Goal: Transaction & Acquisition: Purchase product/service

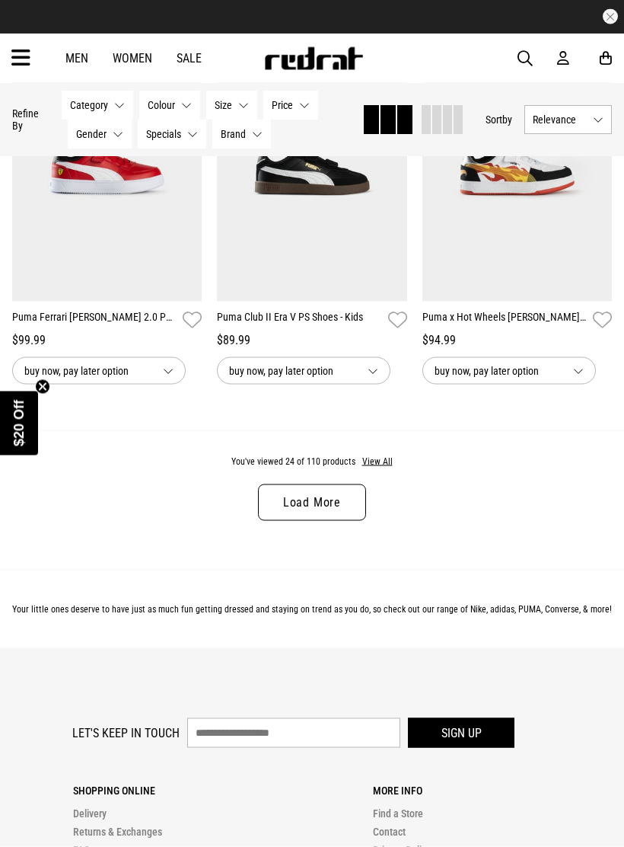
click at [386, 469] on button "View All" at bounding box center [378, 462] width 32 height 14
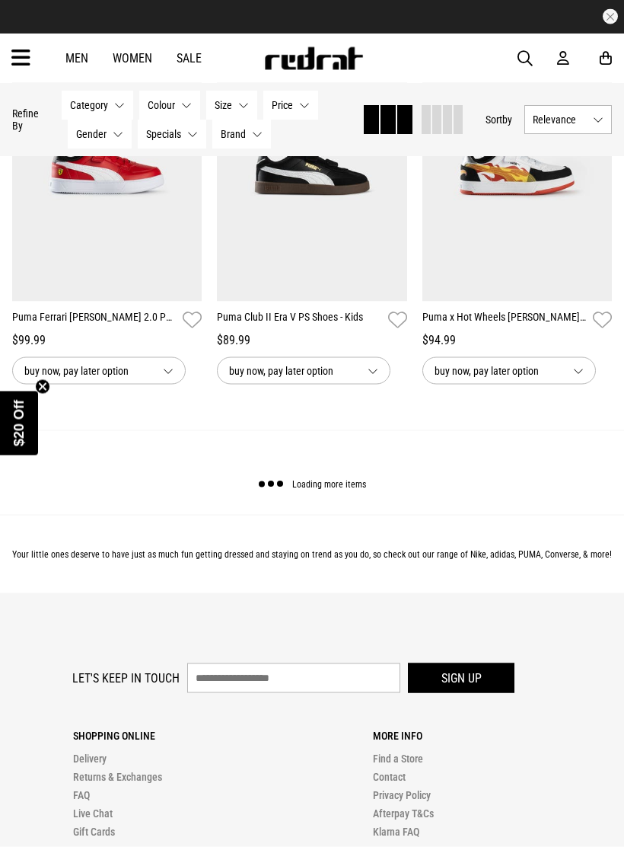
scroll to position [2907, 0]
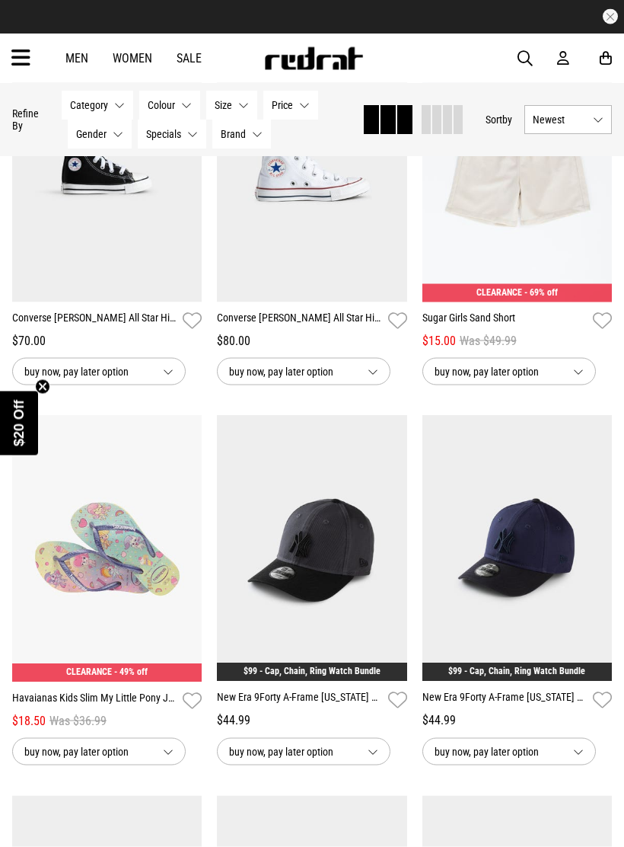
scroll to position [1368, 0]
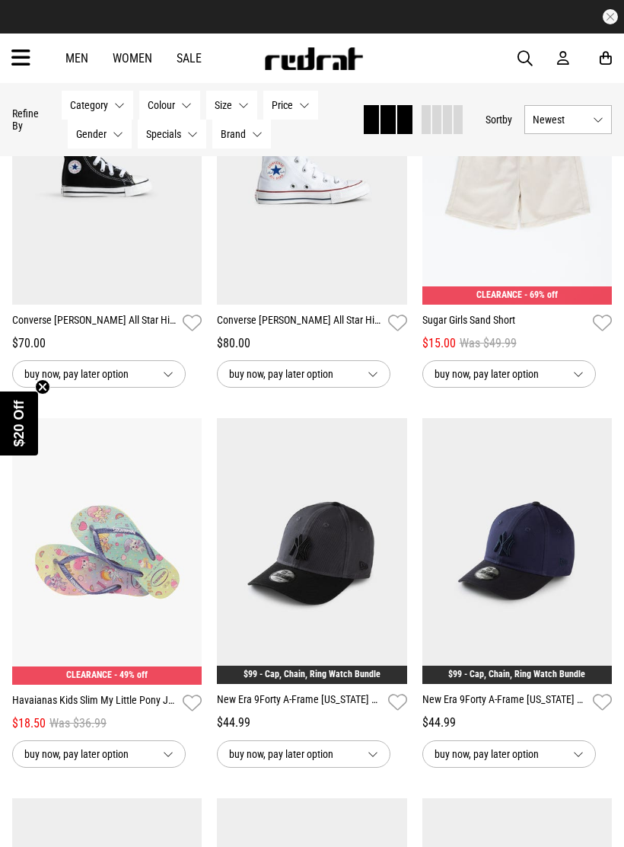
click at [111, 105] on button "Category None selected" at bounding box center [98, 105] width 72 height 29
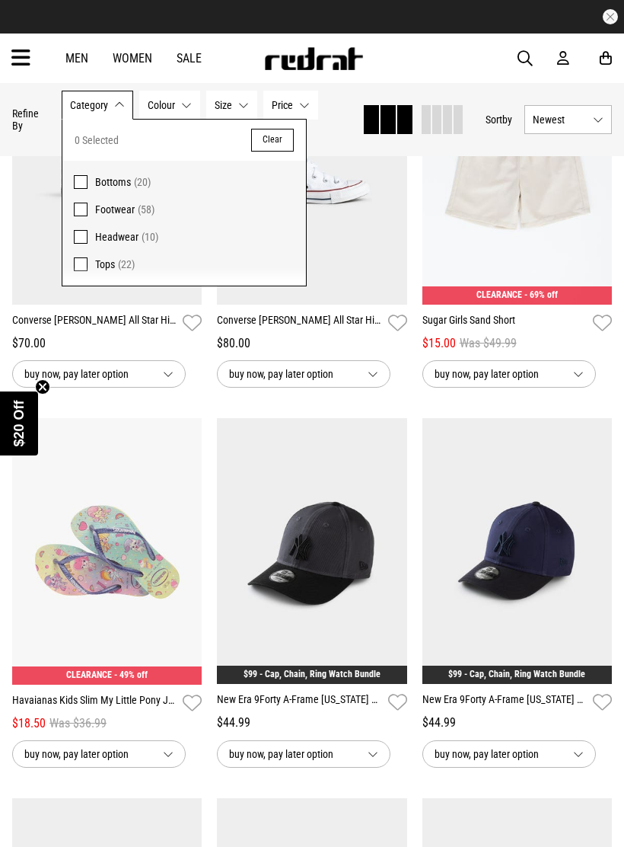
click at [107, 207] on span "Footwear" at bounding box center [115, 209] width 40 height 12
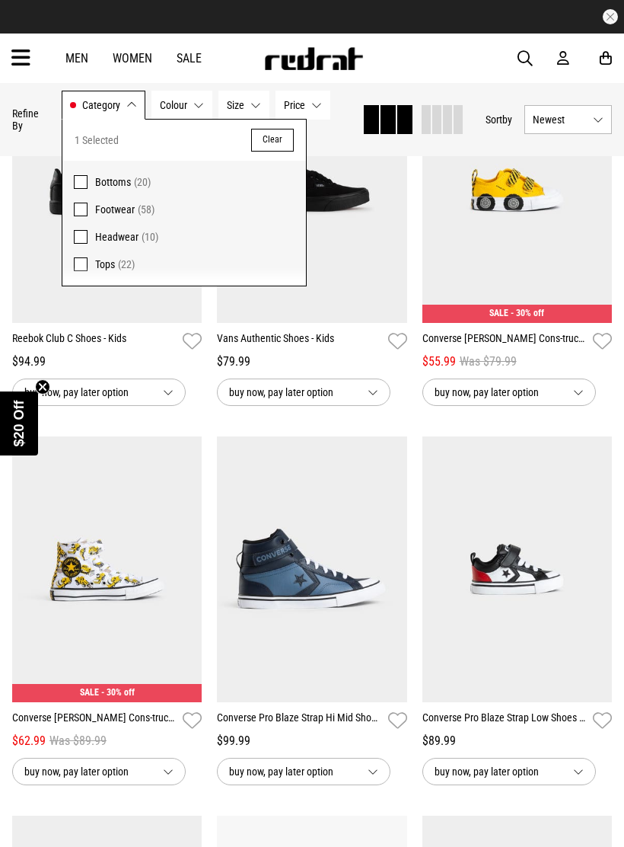
click at [132, 107] on button "Category Footwear" at bounding box center [104, 105] width 84 height 29
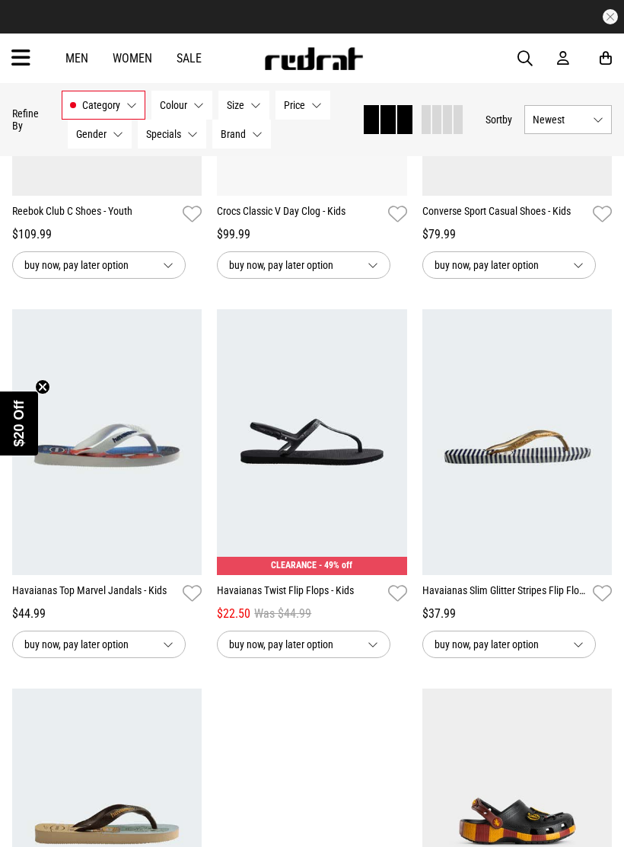
scroll to position [2221, 0]
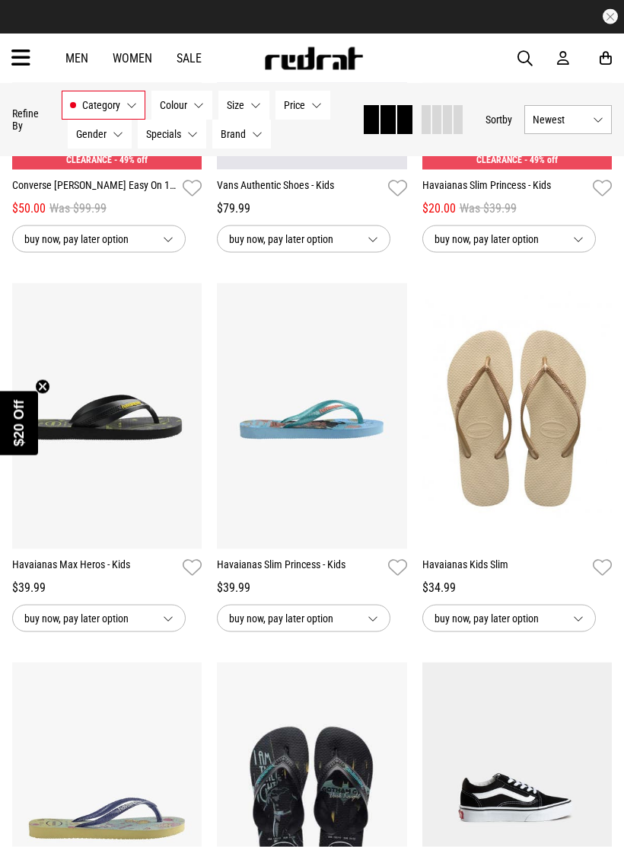
scroll to position [5317, 0]
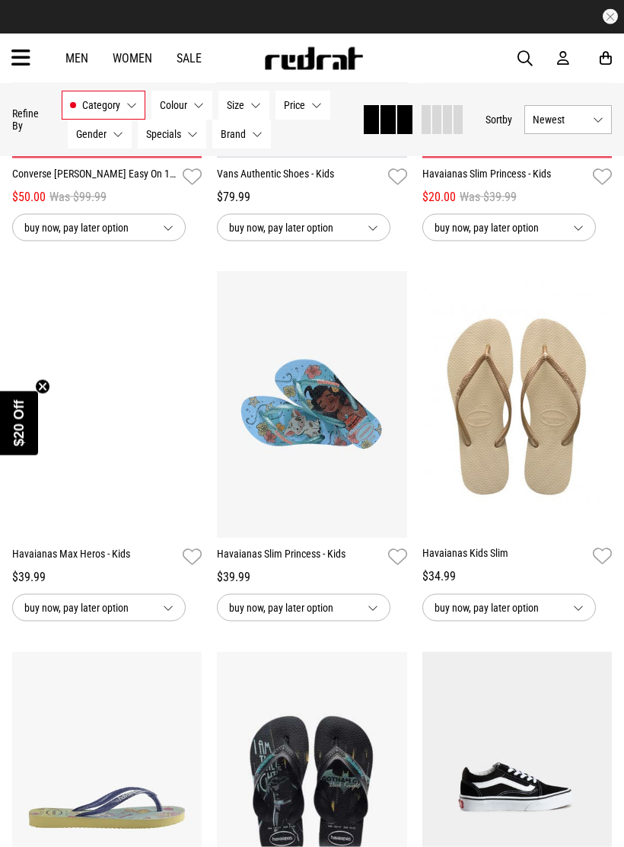
scroll to position [5328, 0]
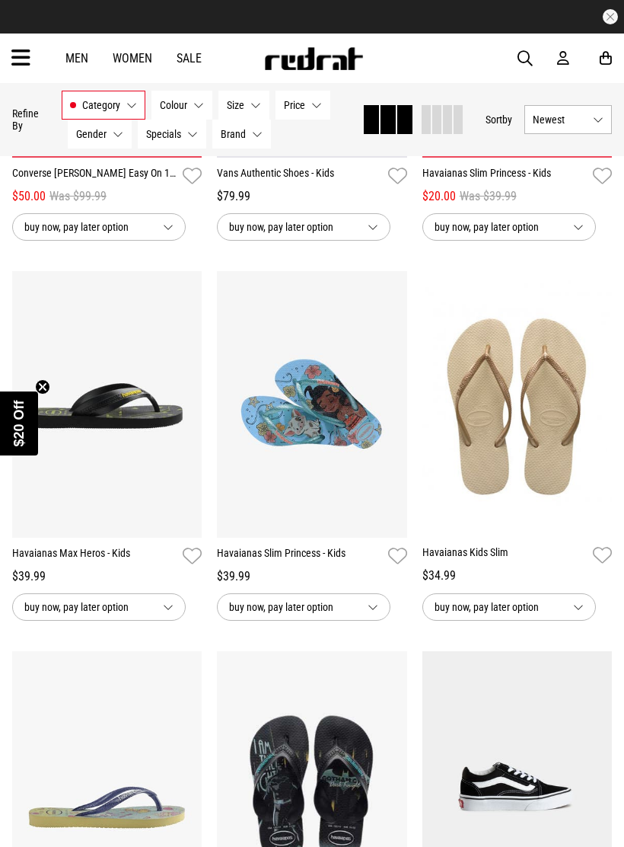
click at [112, 538] on img at bounding box center [107, 404] width 190 height 267
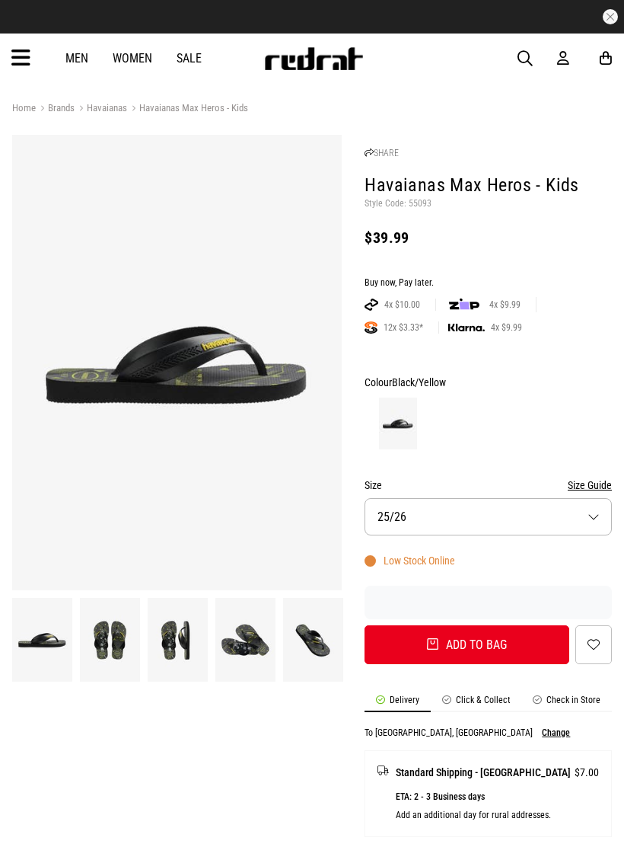
click at [580, 518] on button "Size 25/26" at bounding box center [488, 516] width 247 height 37
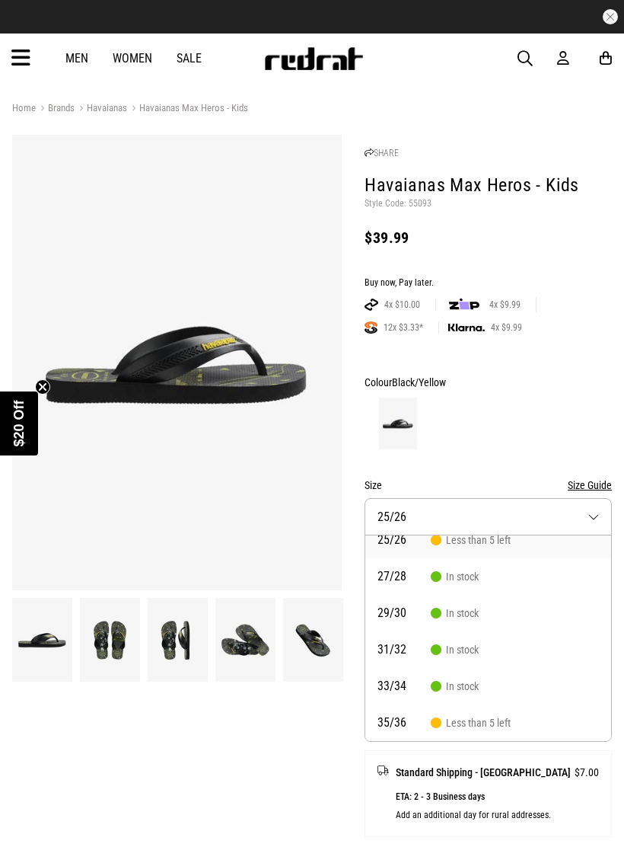
scroll to position [14, 0]
click at [598, 484] on button "Size Guide" at bounding box center [590, 485] width 44 height 18
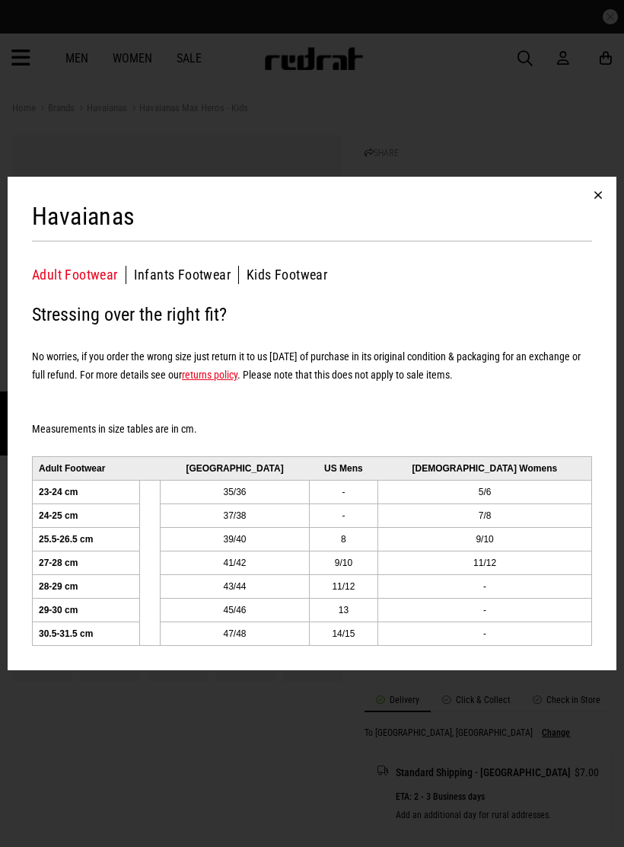
click at [316, 270] on button "Kids Footwear" at bounding box center [287, 275] width 81 height 18
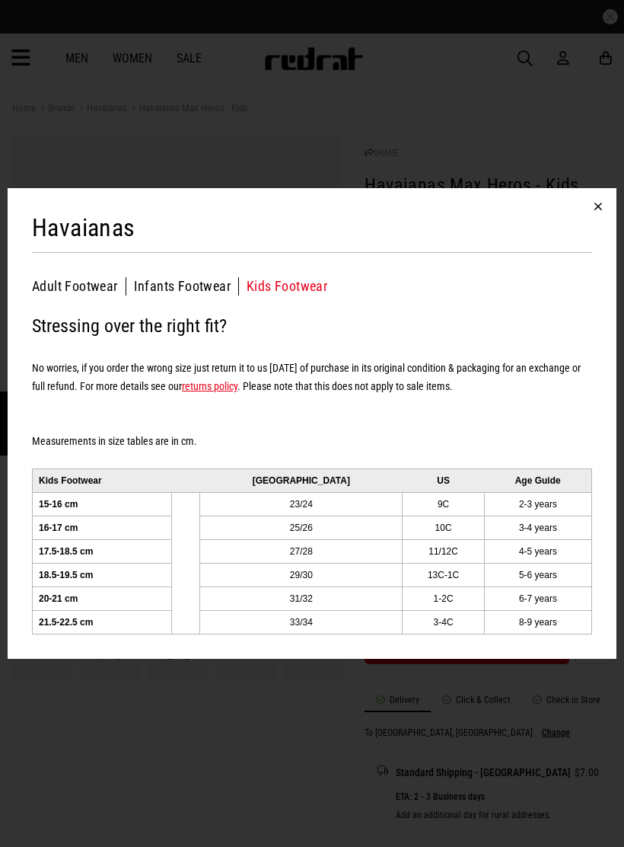
click at [274, 715] on div "Havaianas Adult Footwear Infants Footwear Kids Footwear Kids Footwear Stressing…" at bounding box center [312, 423] width 624 height 847
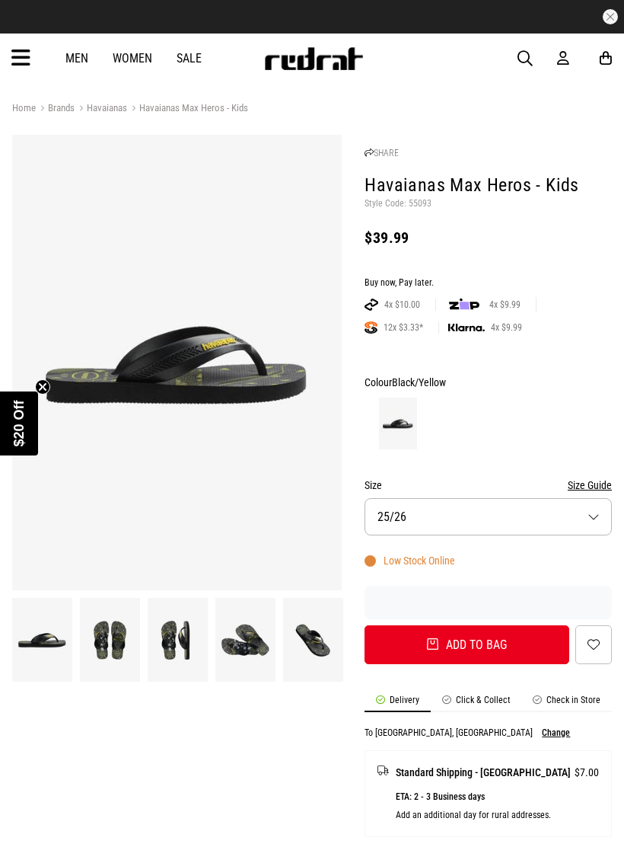
click at [582, 513] on button "Size 25/26" at bounding box center [488, 516] width 247 height 37
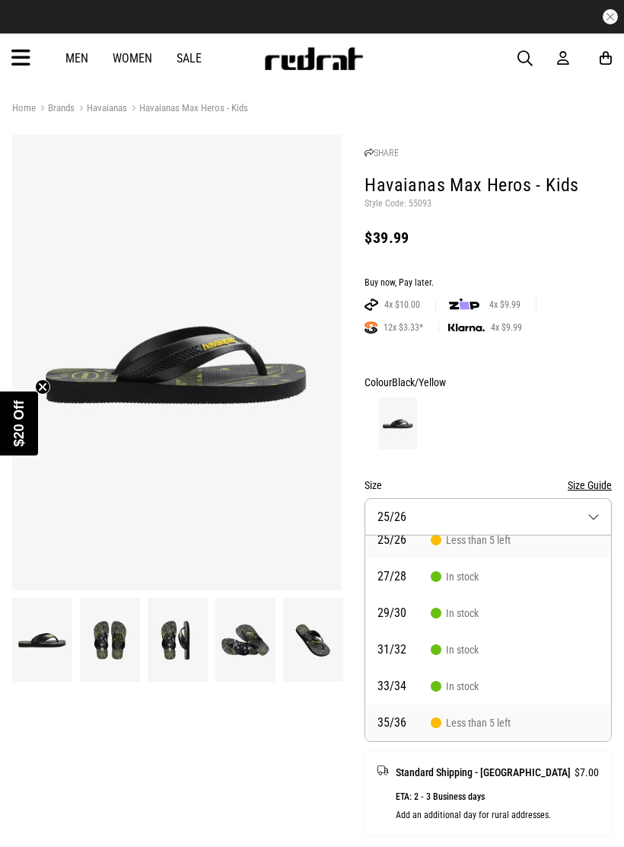
click at [506, 717] on span "Less than 5 left" at bounding box center [471, 723] width 80 height 12
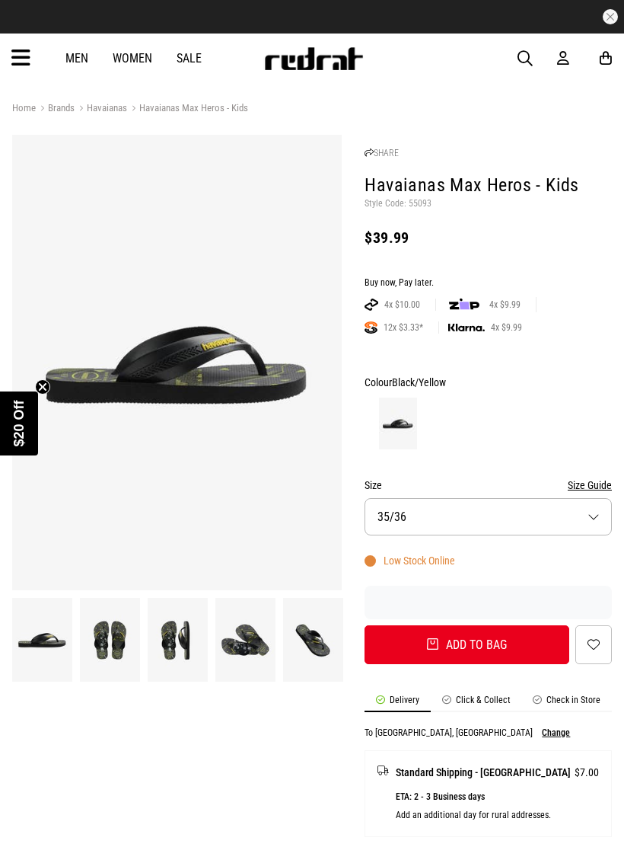
click at [499, 643] on button "Add to bag" at bounding box center [467, 644] width 205 height 39
select select "*****"
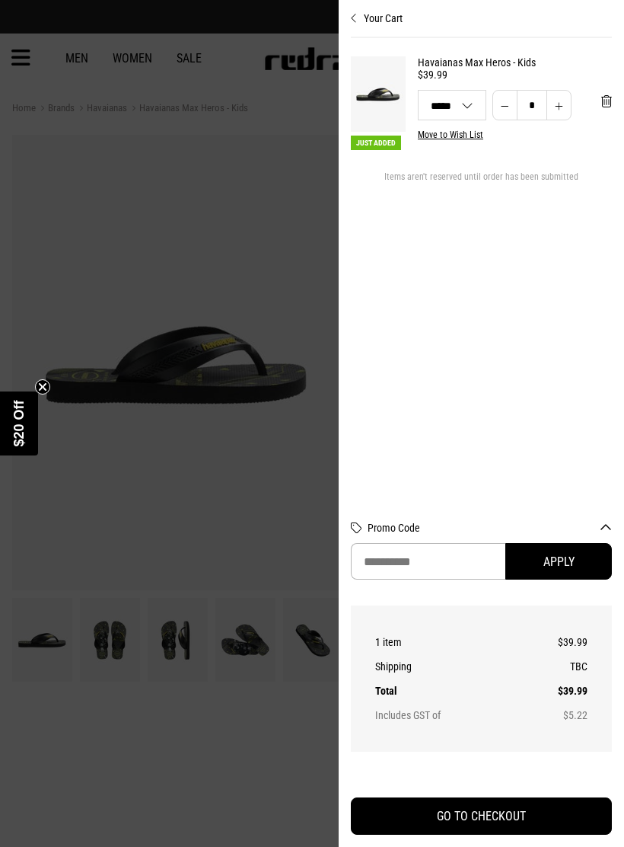
click at [123, 653] on div at bounding box center [312, 423] width 624 height 847
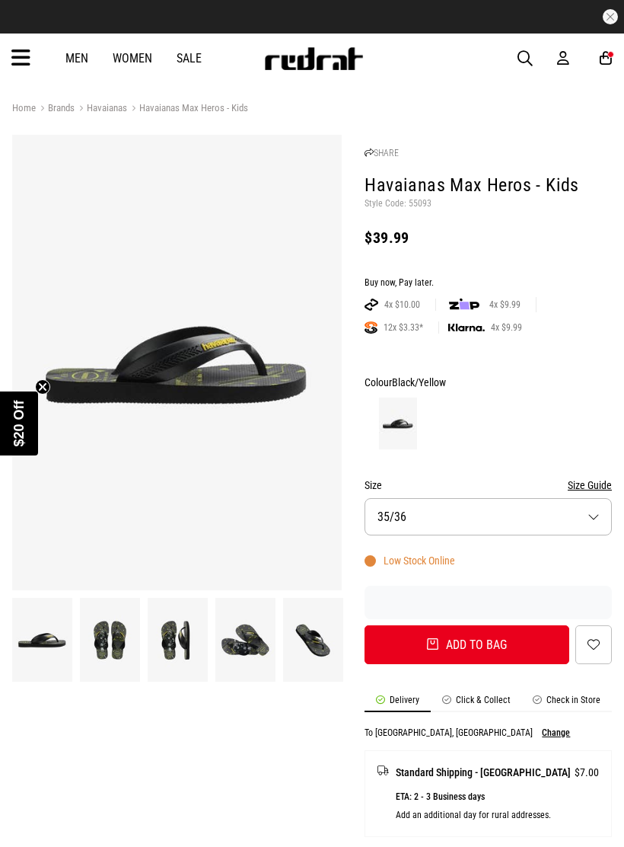
click at [116, 642] on img at bounding box center [110, 639] width 60 height 83
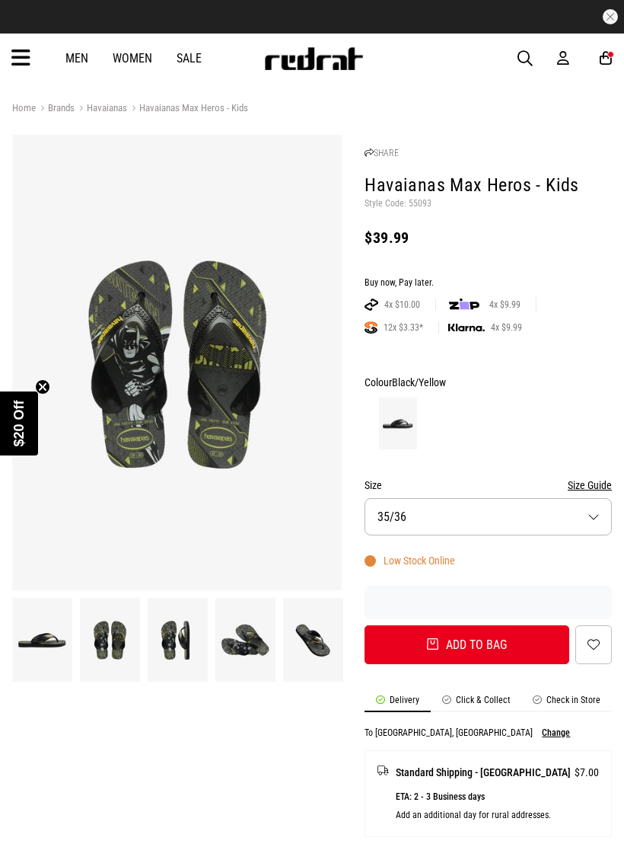
click at [163, 641] on img at bounding box center [178, 639] width 60 height 83
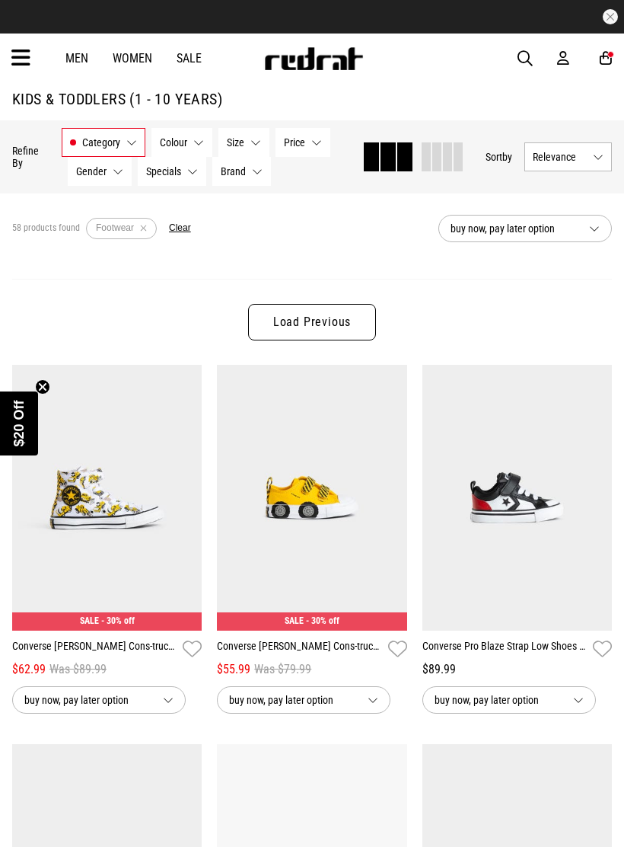
click at [350, 311] on link "Load Previous" at bounding box center [312, 322] width 128 height 37
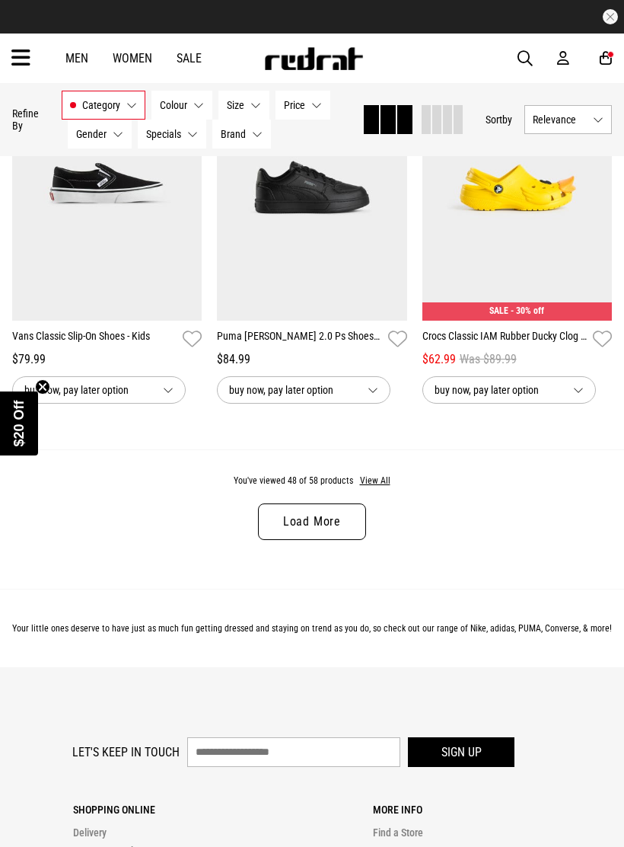
scroll to position [5959, 0]
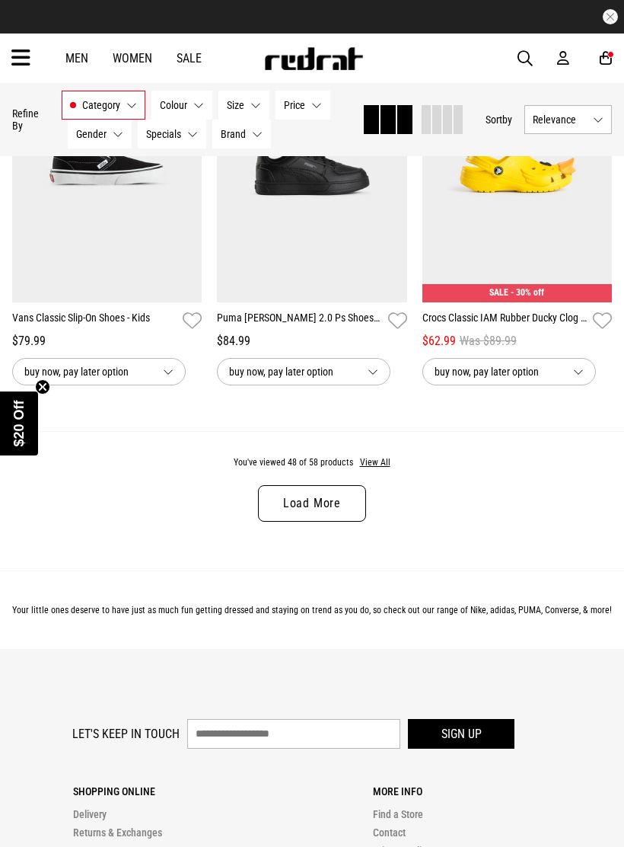
click at [382, 470] on button "View All" at bounding box center [375, 463] width 32 height 14
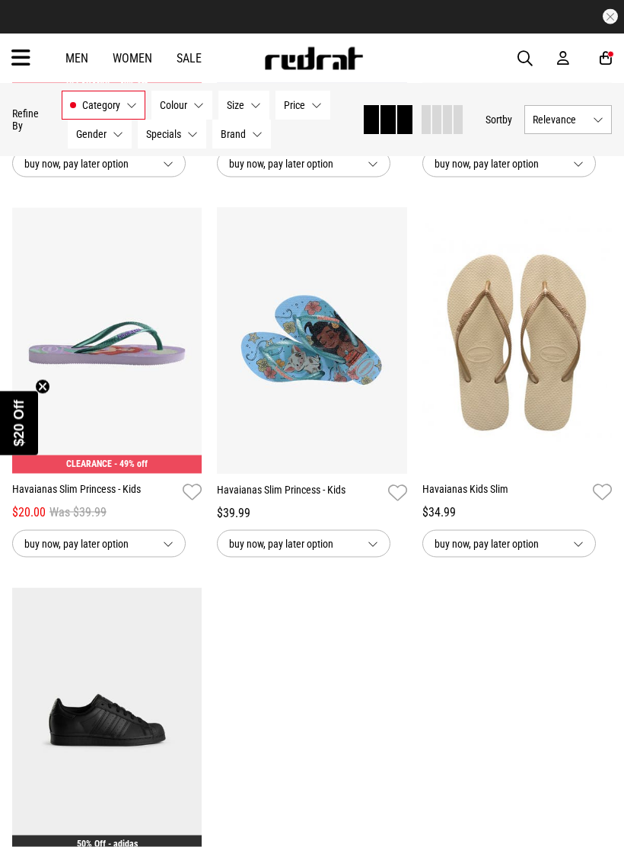
scroll to position [6920, 0]
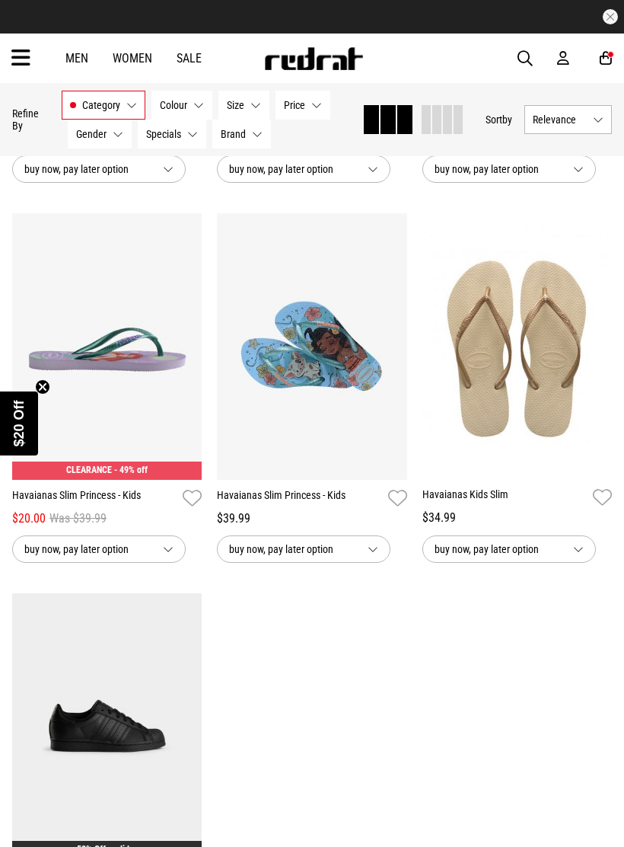
click at [175, 442] on img at bounding box center [107, 346] width 190 height 267
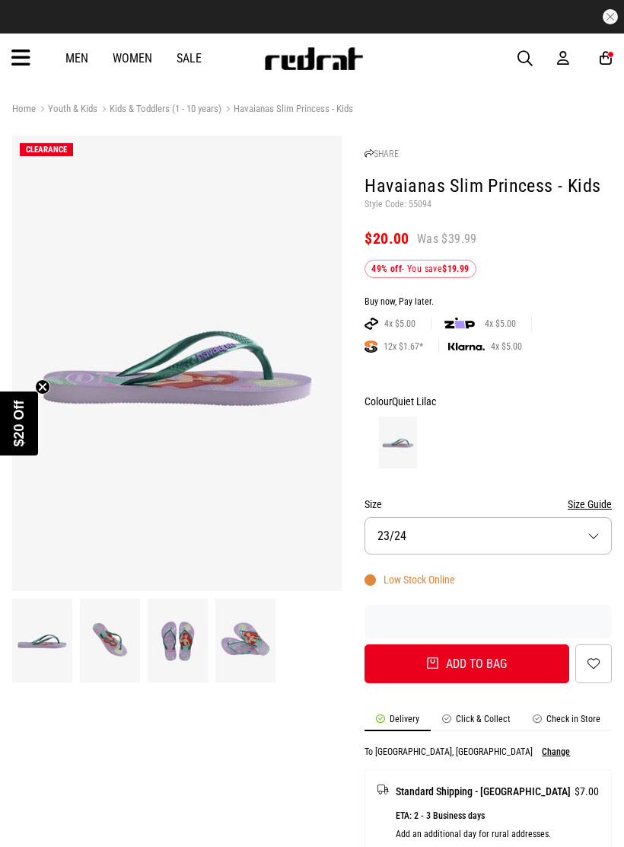
click at [256, 643] on img at bounding box center [246, 640] width 60 height 83
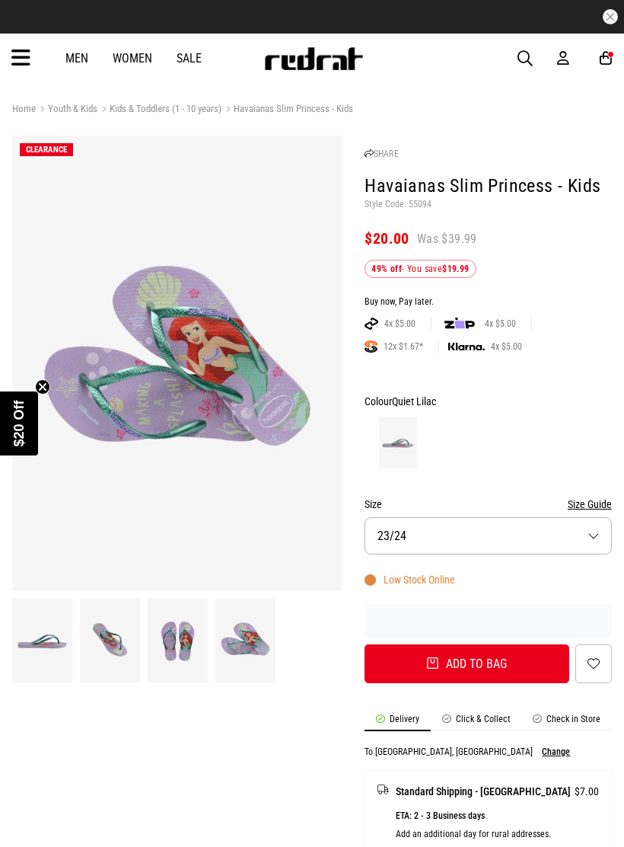
click at [592, 502] on button "Size Guide" at bounding box center [590, 504] width 44 height 18
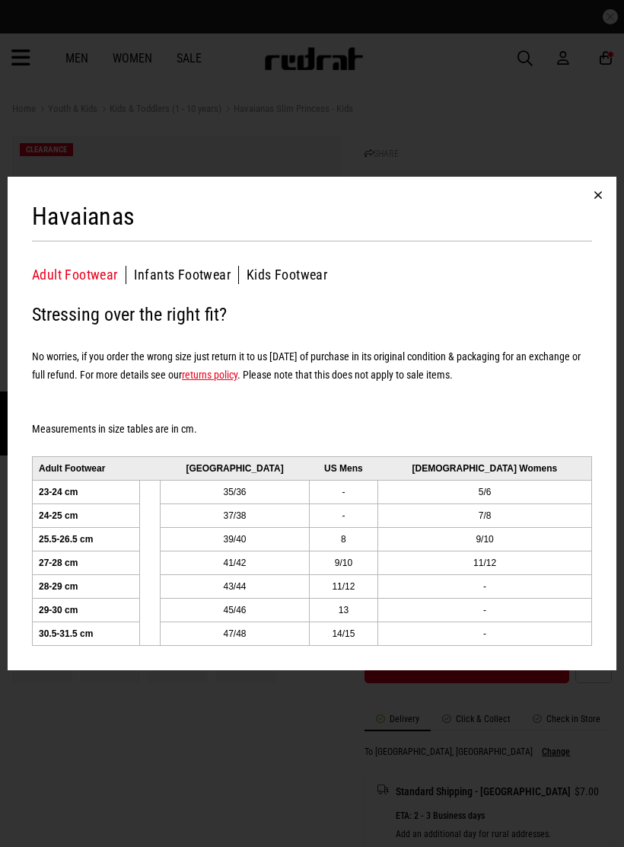
click at [311, 267] on button "Kids Footwear" at bounding box center [287, 275] width 81 height 18
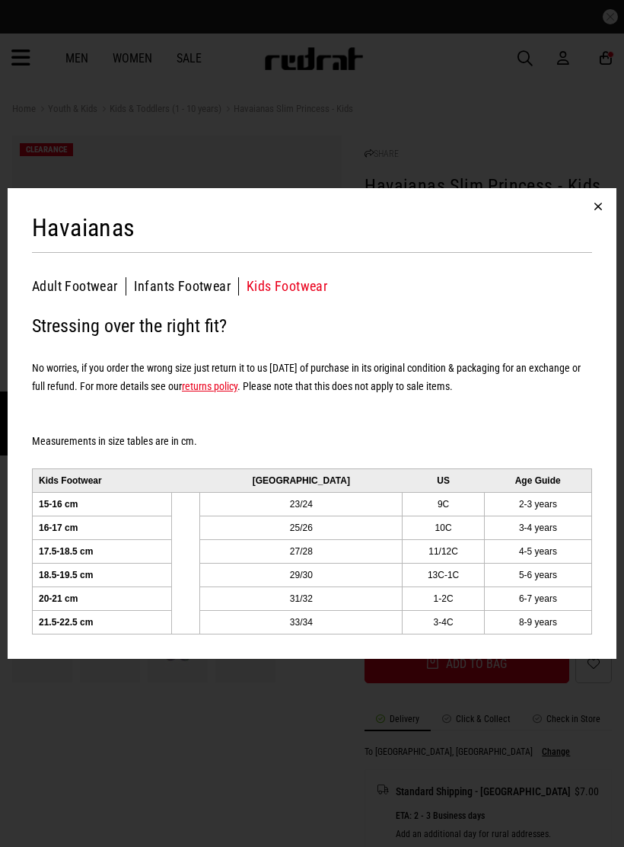
click at [346, 746] on div "Havaianas Adult Footwear Infants Footwear Kids Footwear Kids Footwear Stressing…" at bounding box center [312, 423] width 624 height 847
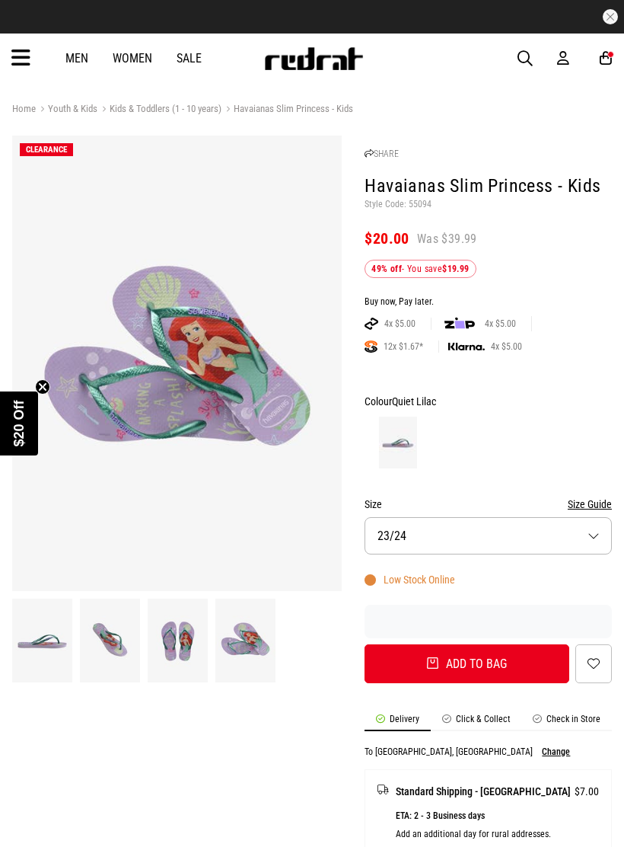
click at [571, 543] on button "Size 23/24" at bounding box center [488, 535] width 247 height 37
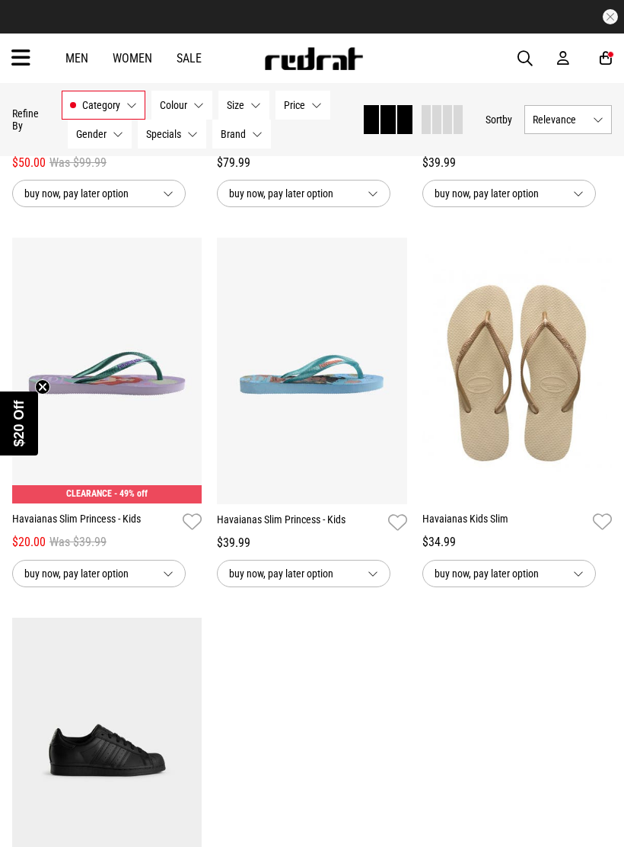
click at [361, 481] on img at bounding box center [312, 371] width 190 height 267
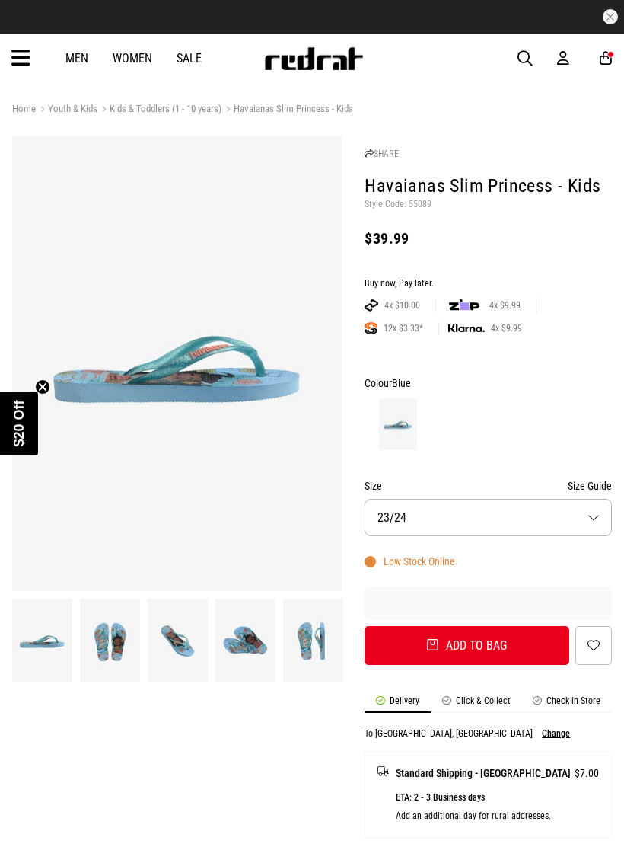
click at [592, 482] on button "Size Guide" at bounding box center [590, 486] width 44 height 18
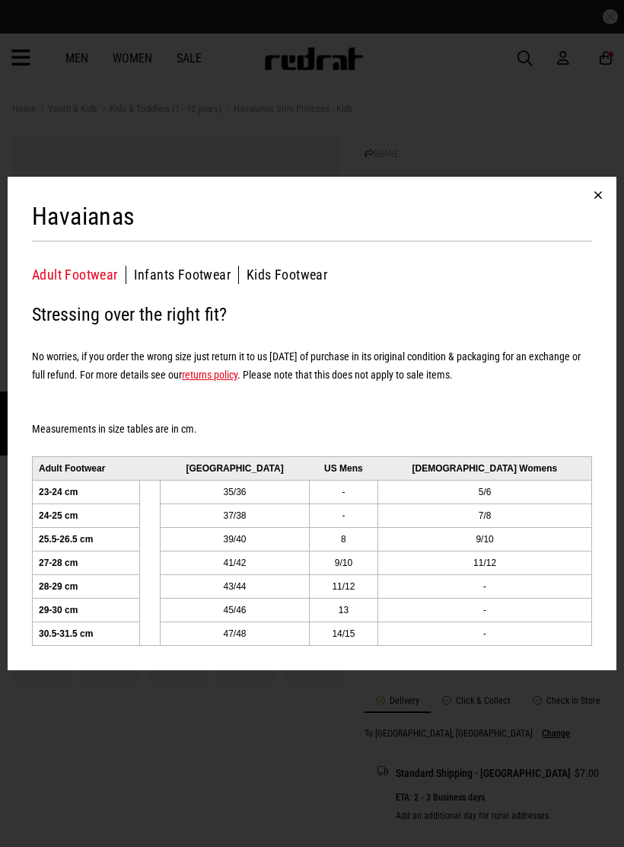
click at [281, 272] on button "Kids Footwear" at bounding box center [287, 275] width 81 height 18
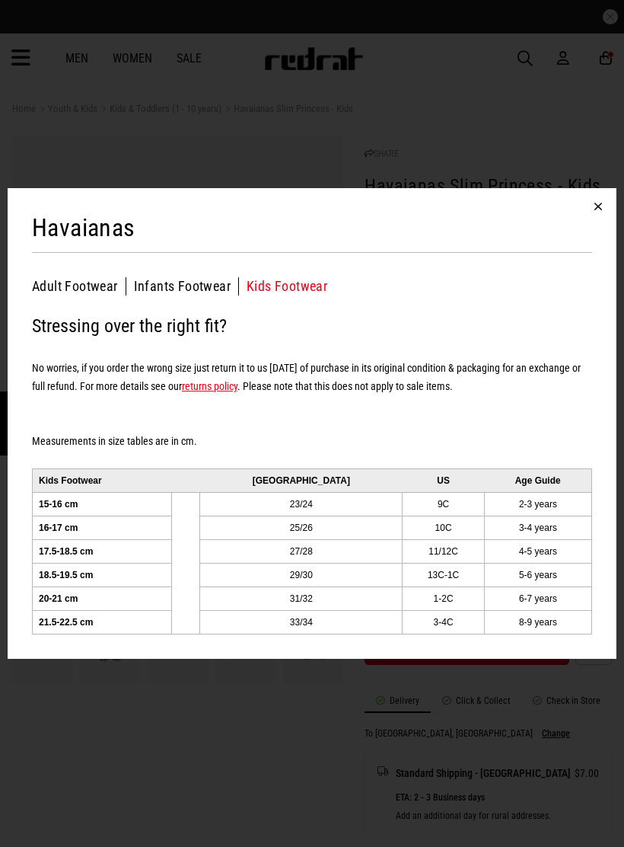
click at [506, 699] on div "Havaianas Adult Footwear Infants Footwear Kids Footwear Kids Footwear Stressing…" at bounding box center [312, 423] width 624 height 847
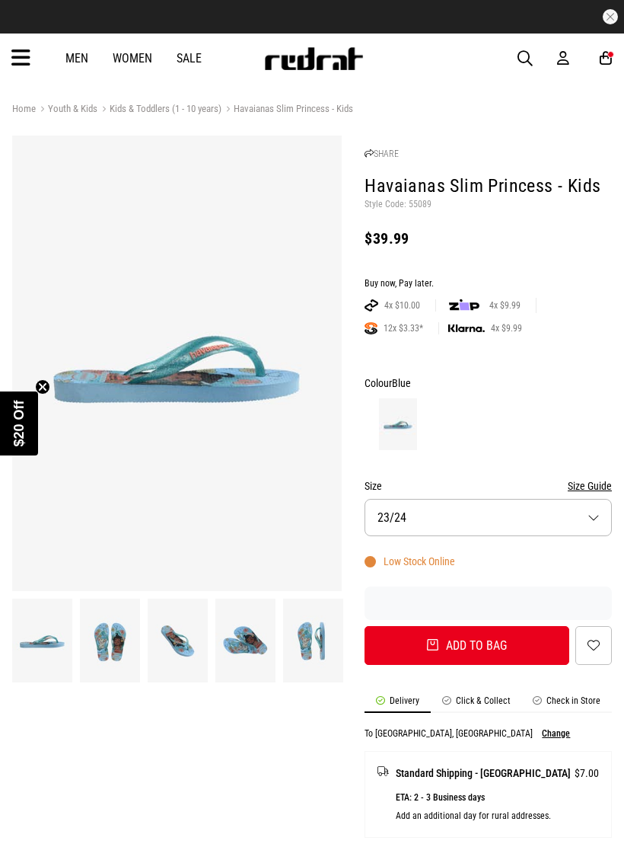
click at [575, 521] on button "Size 23/24" at bounding box center [488, 517] width 247 height 37
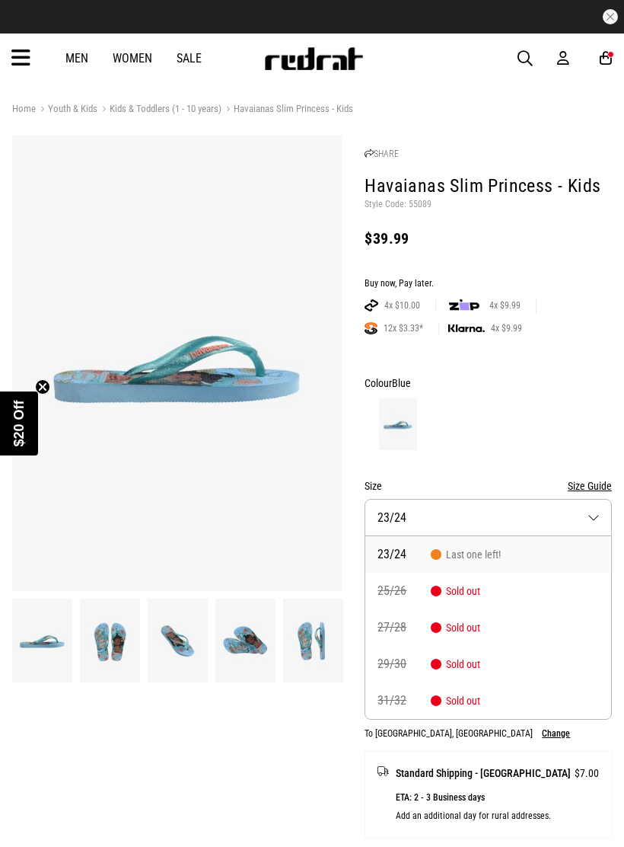
click at [577, 453] on form "Colour Blue Size Size Guide Size 23/24 23/24 Last one left! 25/26 Sold out 27/2…" at bounding box center [488, 519] width 247 height 291
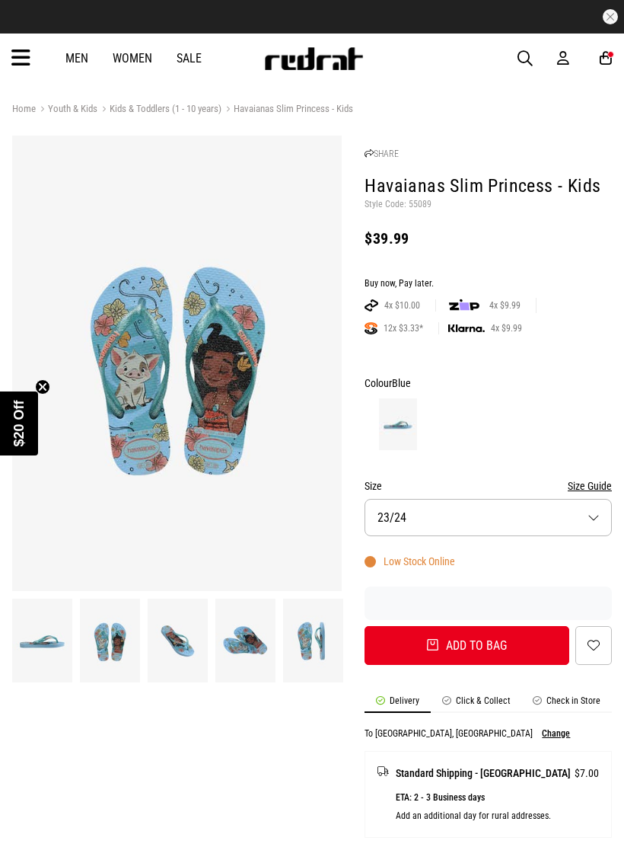
click at [594, 482] on button "Size Guide" at bounding box center [590, 486] width 44 height 18
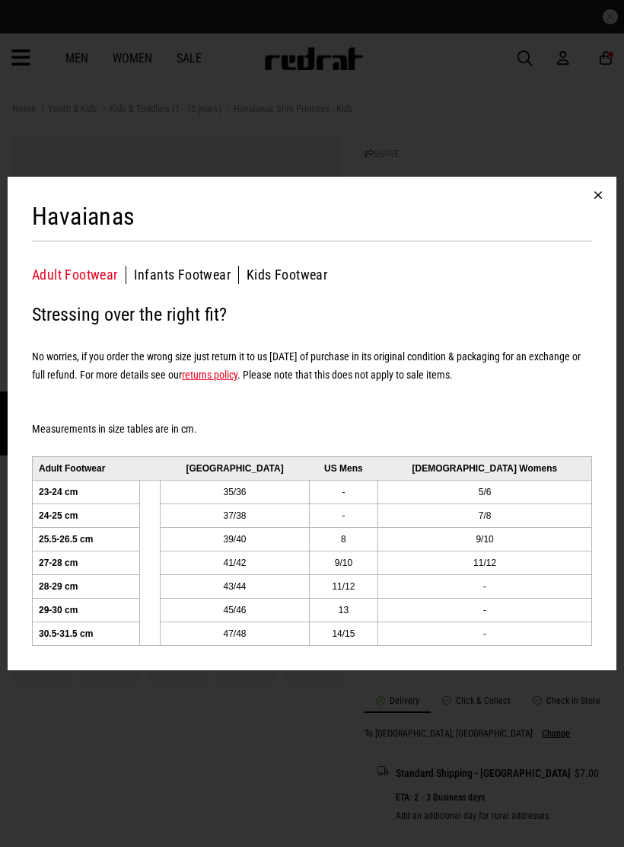
click at [256, 293] on div "Havaianas Adult Footwear Infants Footwear Kids Footwear Adult Footwear Stressin…" at bounding box center [312, 424] width 609 height 494
click at [273, 277] on button "Kids Footwear" at bounding box center [287, 275] width 81 height 18
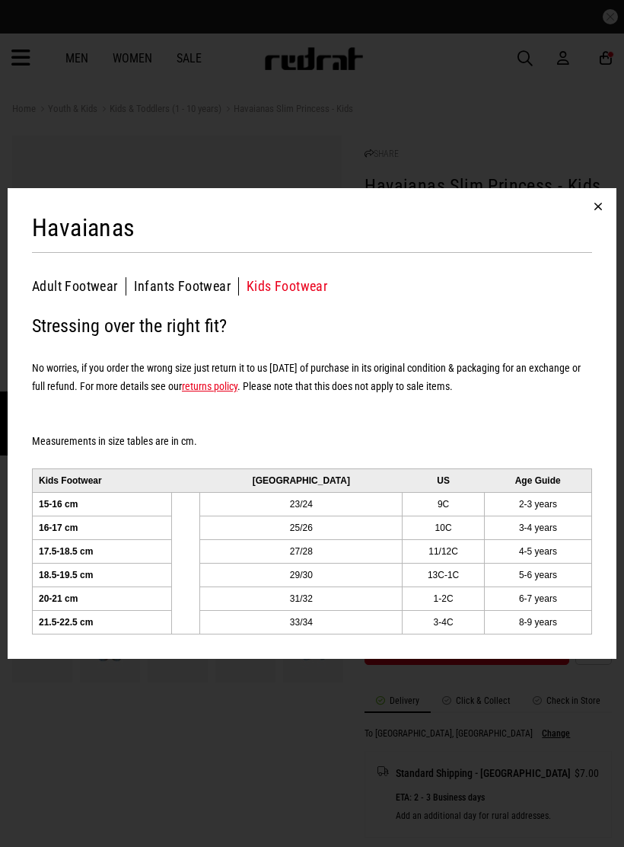
click at [67, 140] on div "Havaianas Adult Footwear Infants Footwear Kids Footwear Kids Footwear Stressing…" at bounding box center [312, 423] width 624 height 847
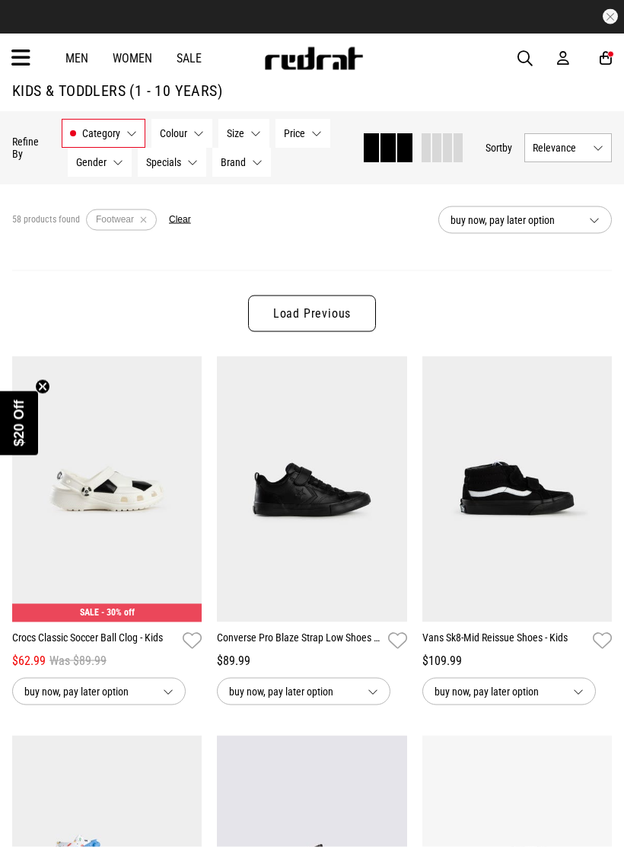
scroll to position [35, 0]
click at [261, 312] on link "Load Previous" at bounding box center [312, 313] width 128 height 37
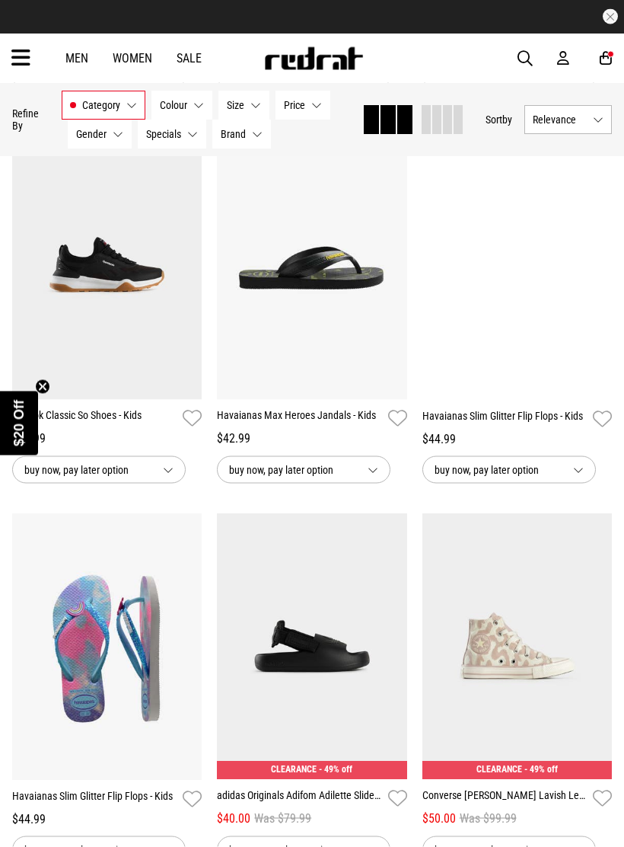
scroll to position [2155, 0]
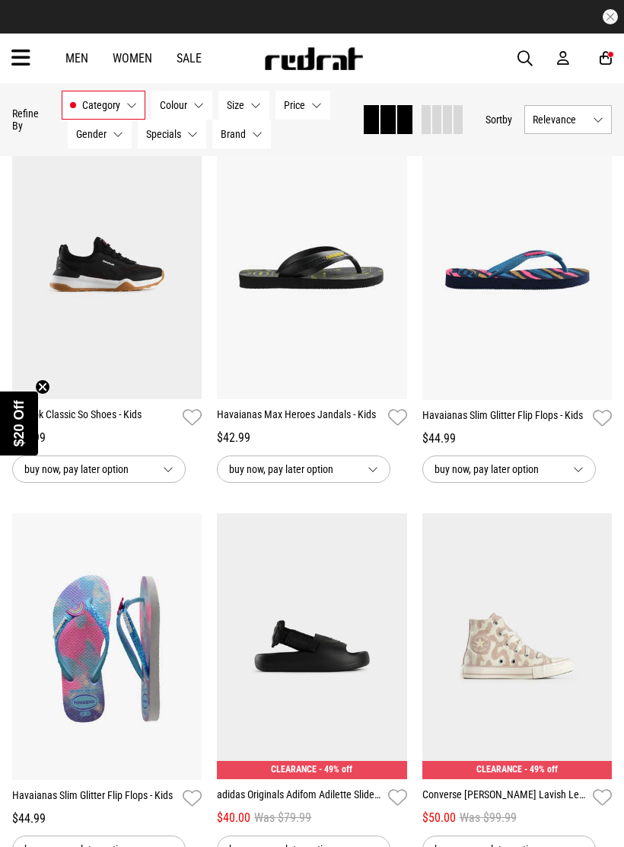
click at [574, 385] on img at bounding box center [518, 266] width 190 height 267
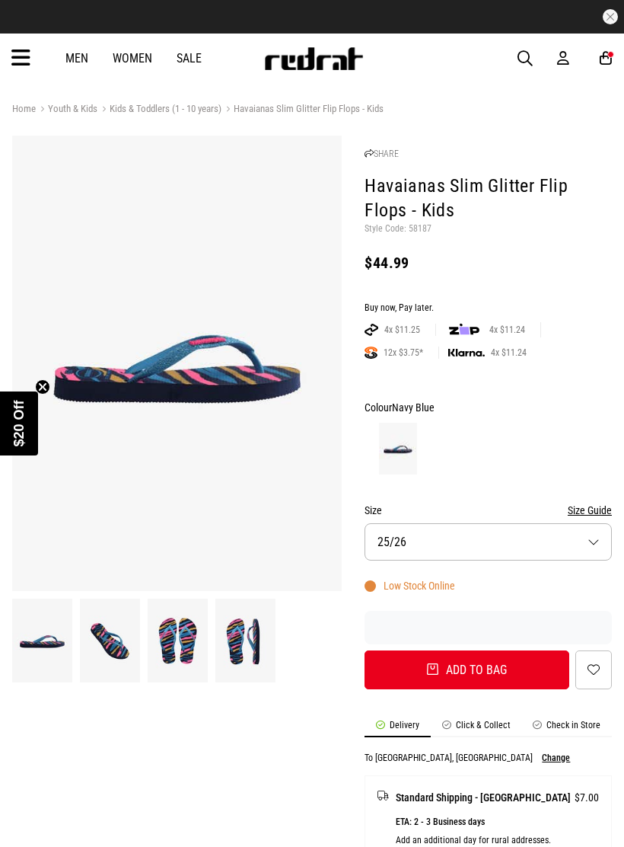
click at [592, 504] on button "Size Guide" at bounding box center [590, 510] width 44 height 18
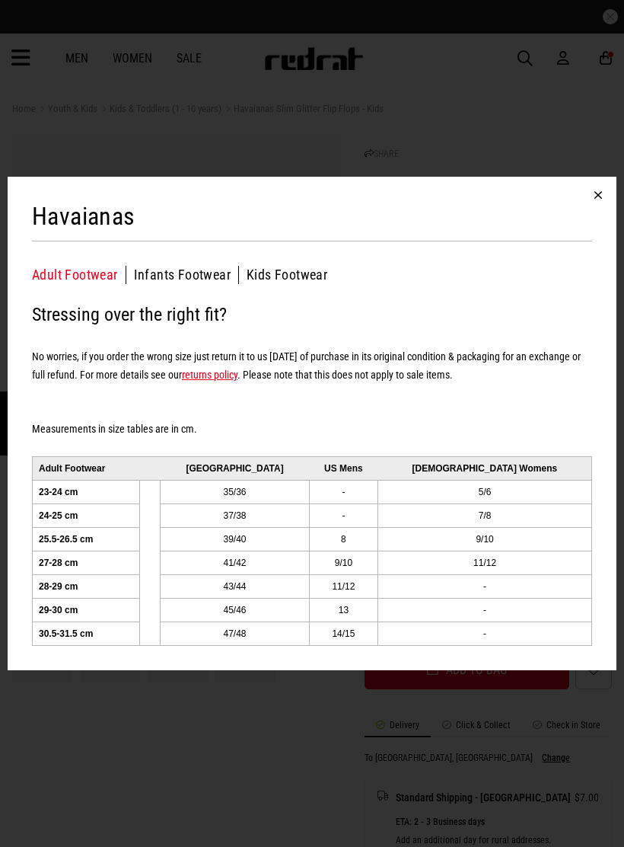
click at [263, 283] on button "Kids Footwear" at bounding box center [287, 275] width 81 height 18
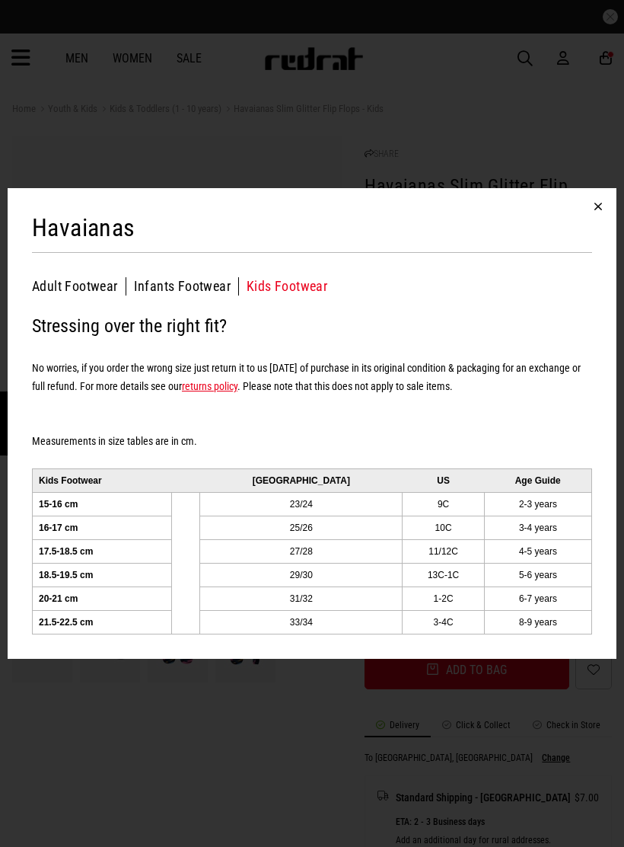
click at [486, 739] on div "Havaianas Adult Footwear Infants Footwear Kids Footwear Kids Footwear Stressing…" at bounding box center [312, 423] width 624 height 847
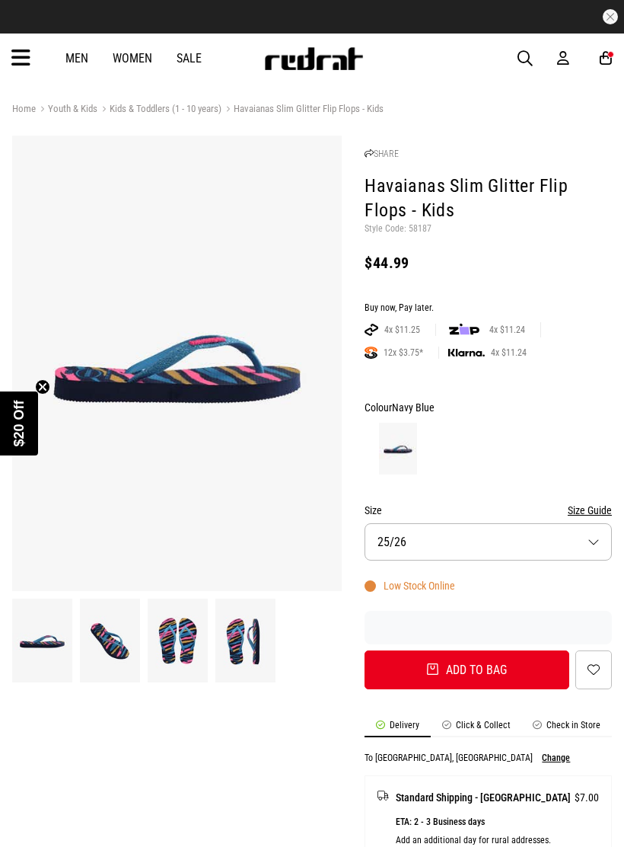
click at [588, 540] on button "Size 25/26" at bounding box center [488, 541] width 247 height 37
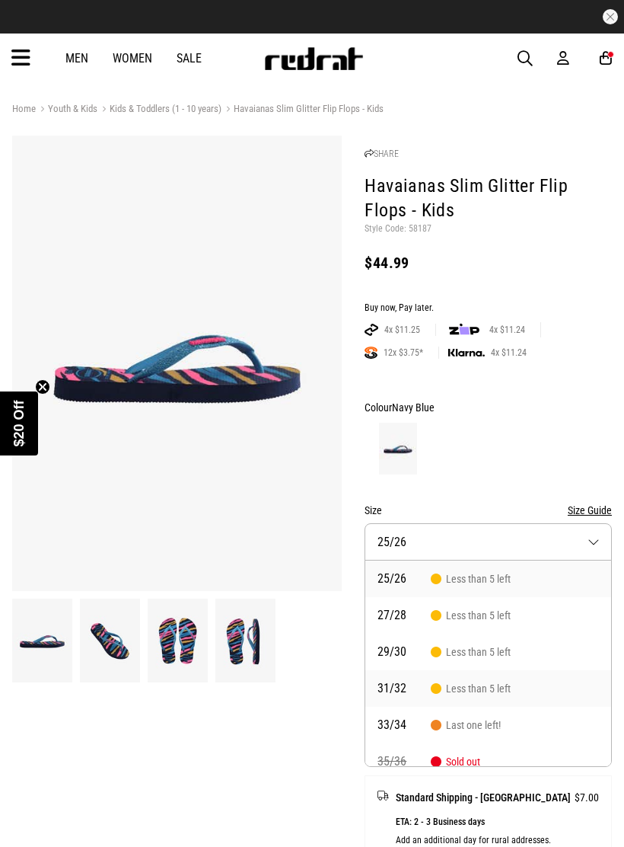
click at [475, 679] on li "31/32 Less than 5 left" at bounding box center [489, 688] width 246 height 37
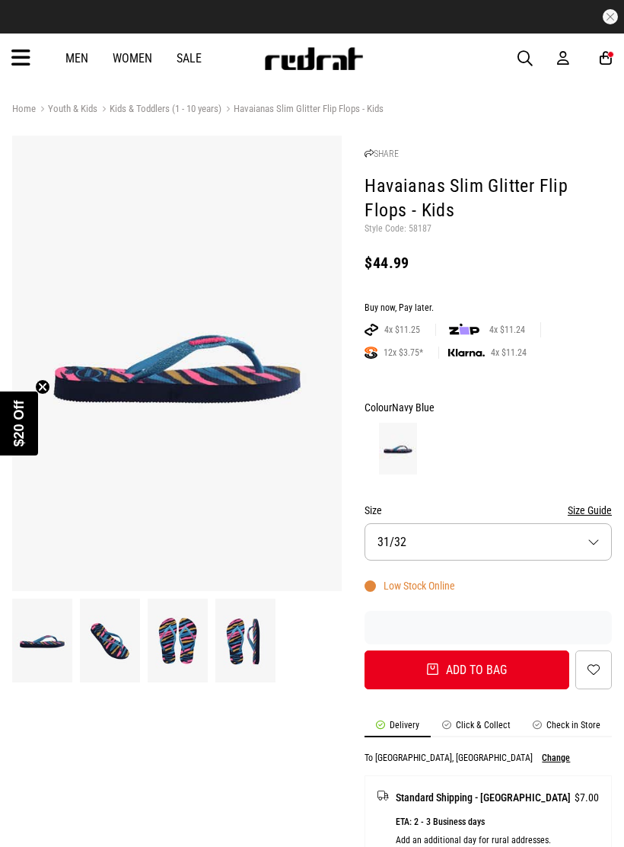
click at [496, 669] on button "Add to bag" at bounding box center [467, 669] width 205 height 39
select select "*****"
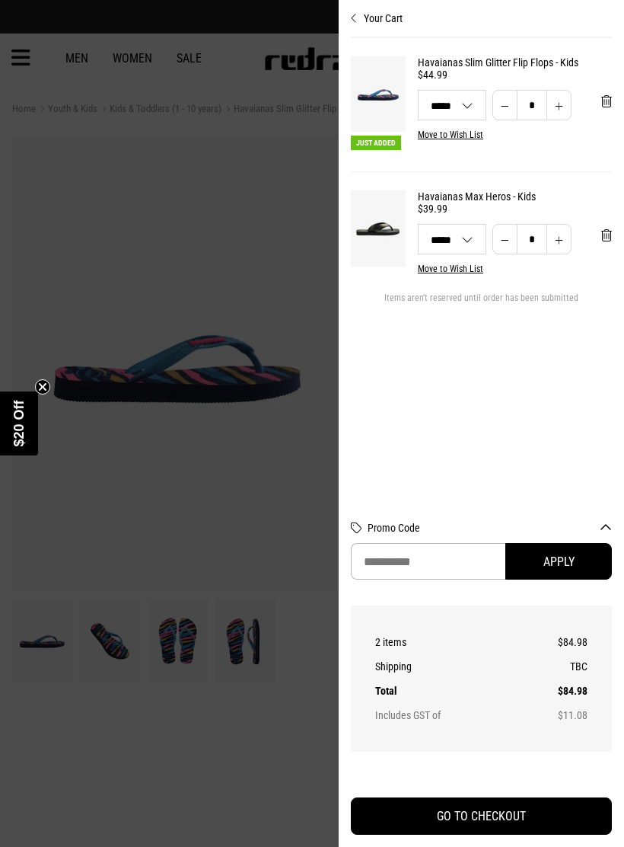
click at [102, 190] on div at bounding box center [312, 423] width 624 height 847
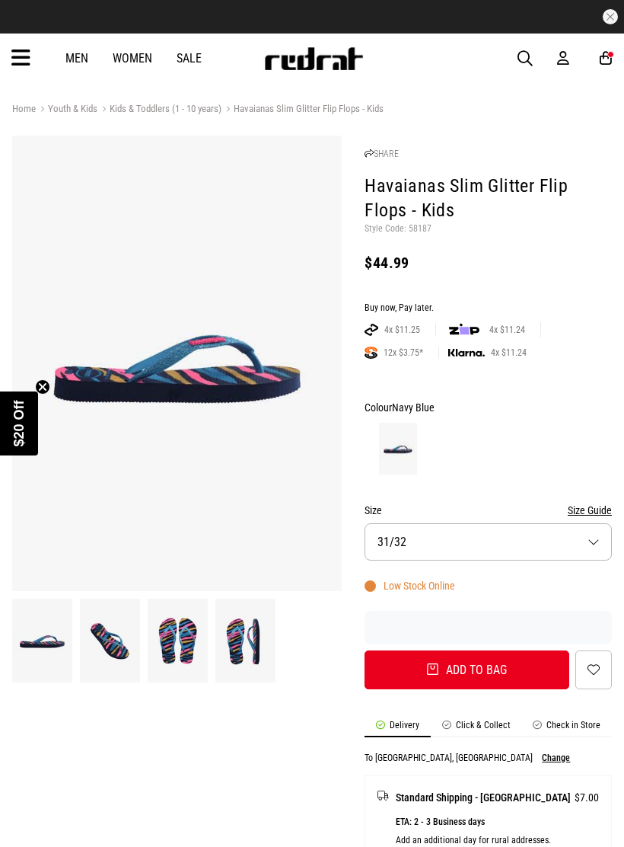
click at [78, 60] on link "Men" at bounding box center [76, 58] width 23 height 14
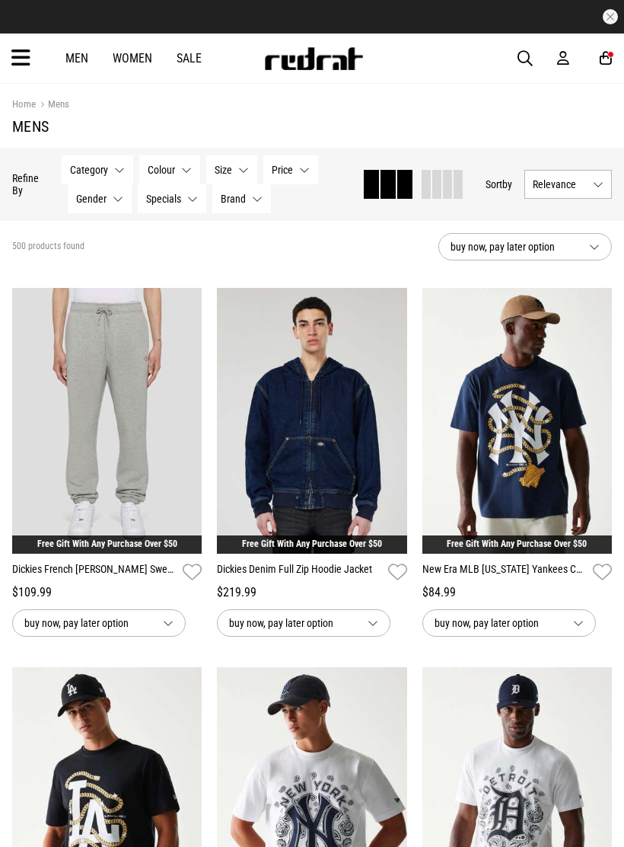
click at [94, 168] on span "Category" at bounding box center [89, 170] width 38 height 12
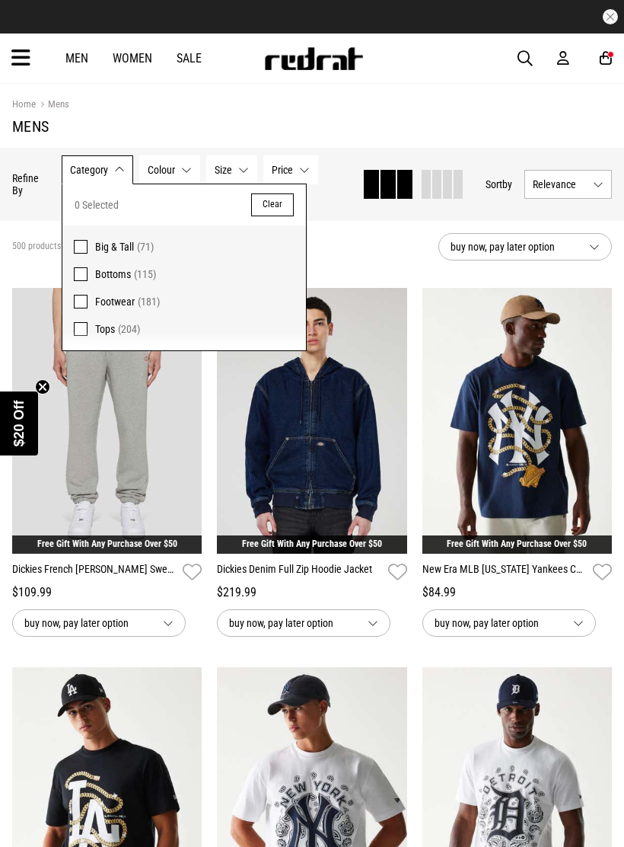
click at [115, 296] on span "Footwear" at bounding box center [115, 301] width 40 height 12
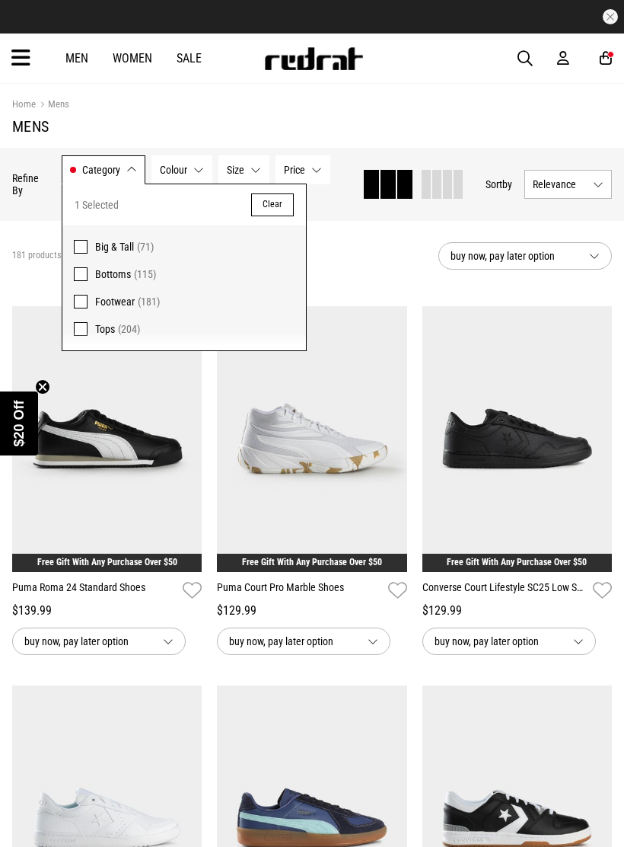
click at [136, 168] on button "Category Footwear" at bounding box center [104, 169] width 84 height 29
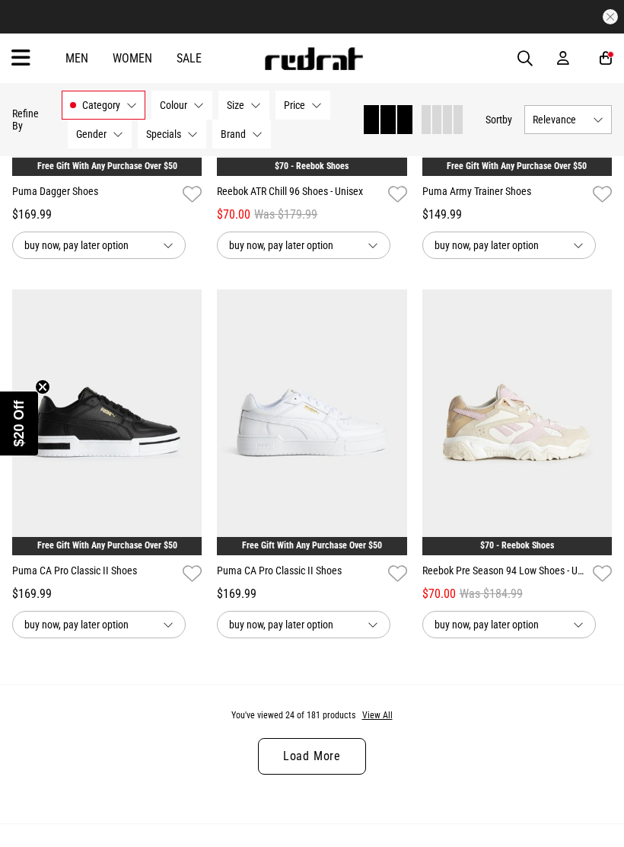
scroll to position [2715, 0]
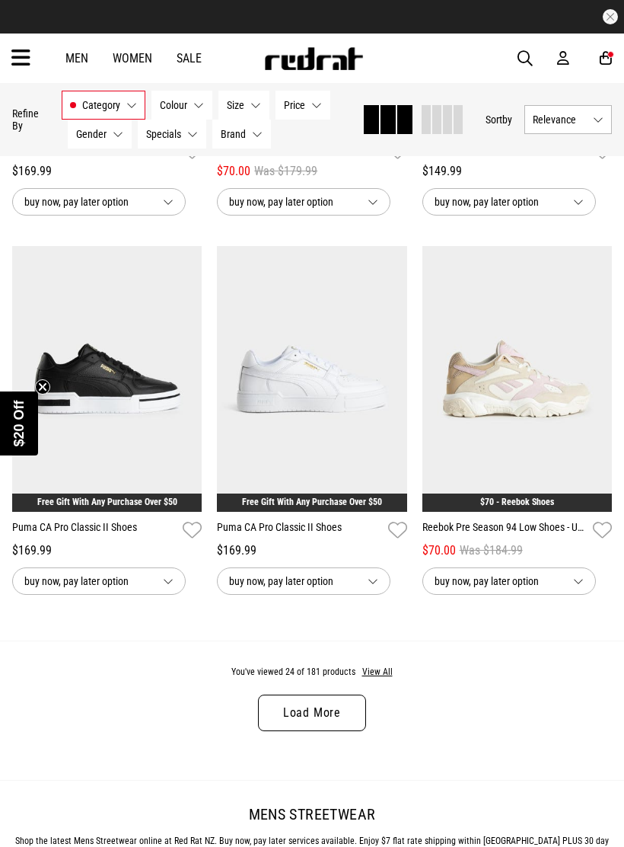
click at [383, 679] on button "View All" at bounding box center [378, 673] width 32 height 14
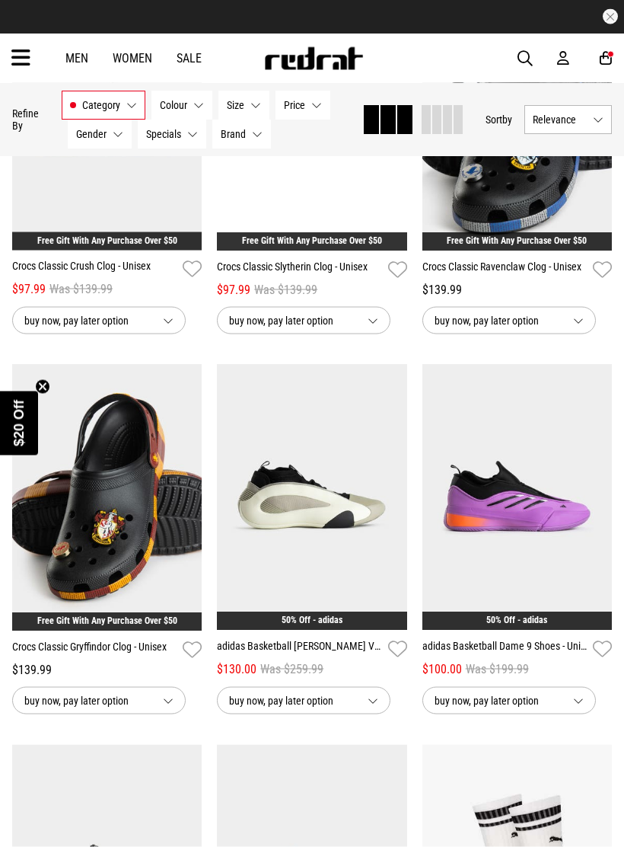
scroll to position [7909, 0]
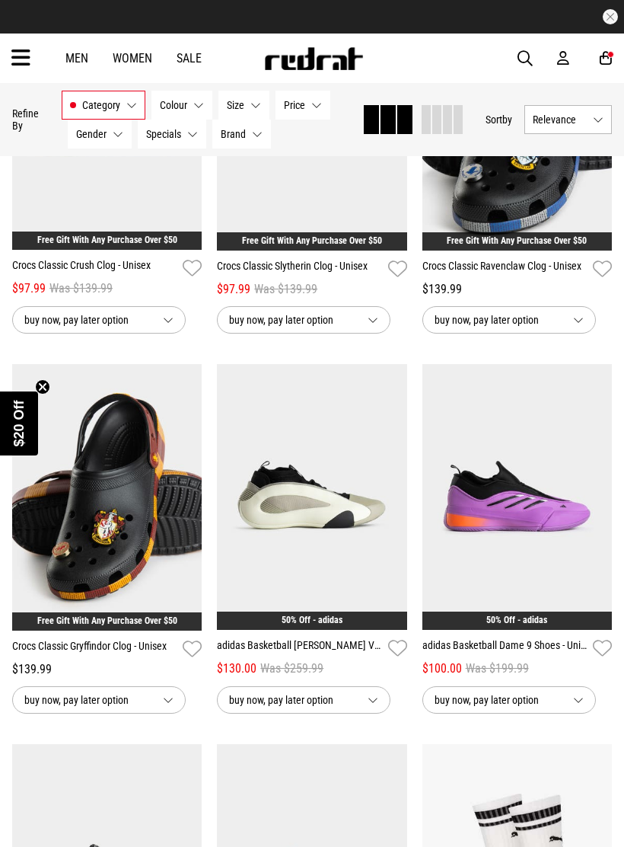
click at [372, 216] on img at bounding box center [312, 117] width 190 height 267
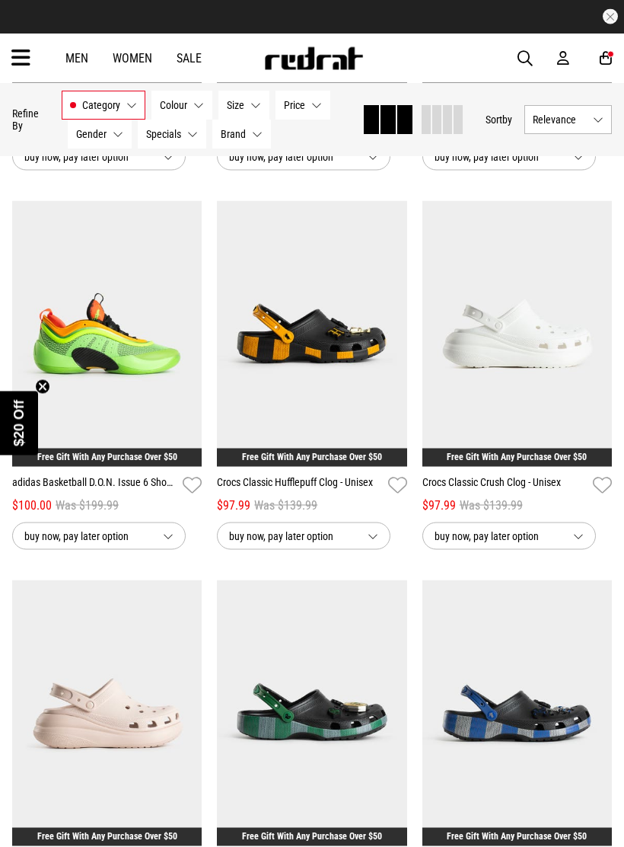
scroll to position [1295, 0]
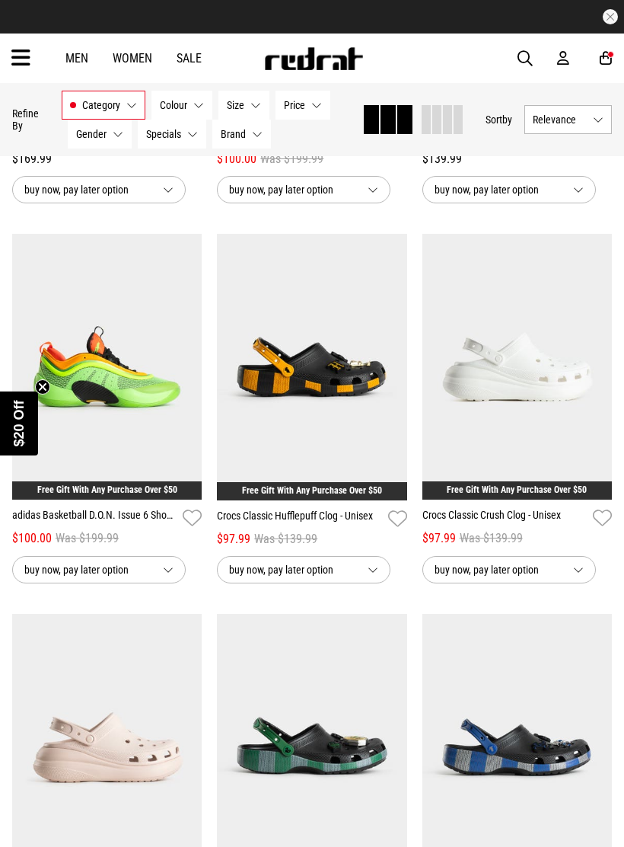
click at [389, 443] on img at bounding box center [312, 367] width 190 height 267
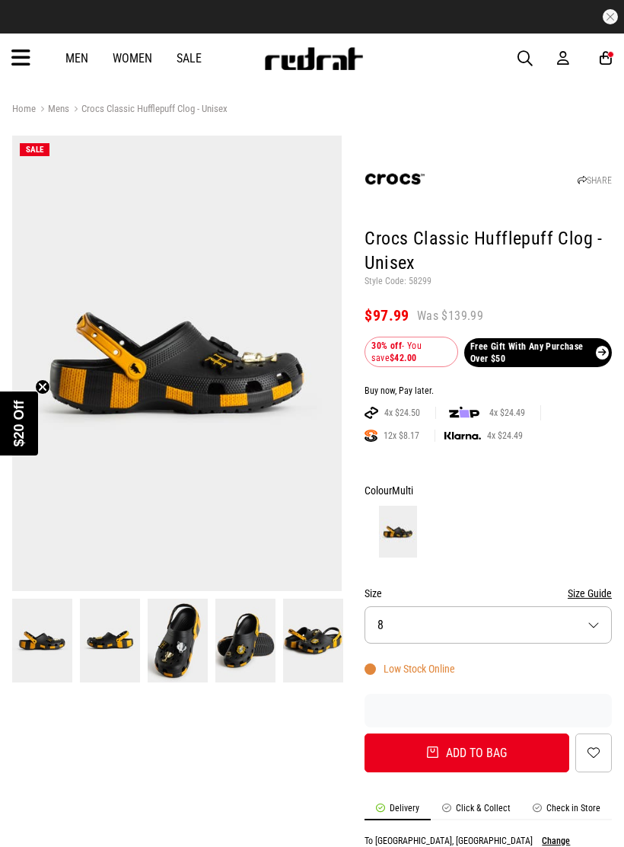
click at [182, 632] on img at bounding box center [178, 640] width 60 height 83
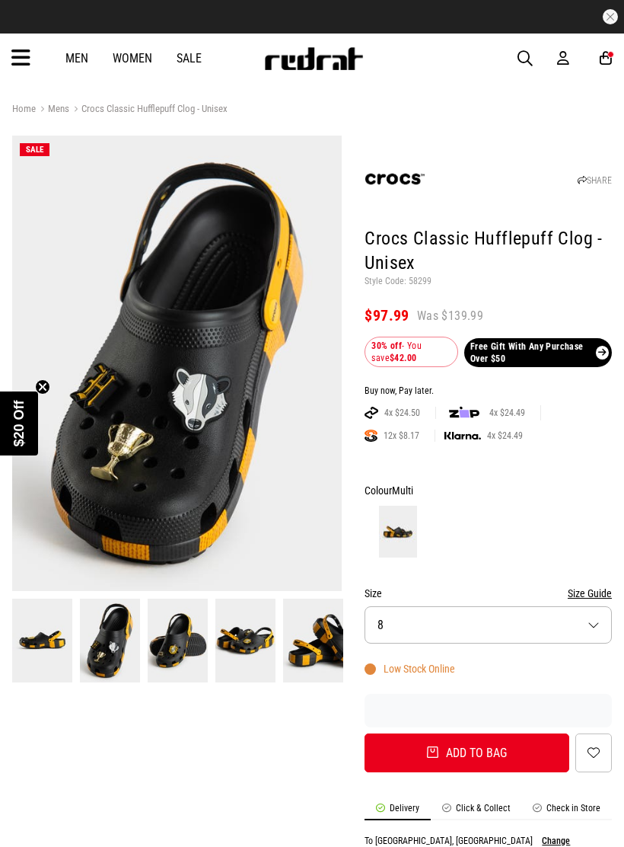
click at [582, 626] on button "Size 8" at bounding box center [488, 624] width 247 height 37
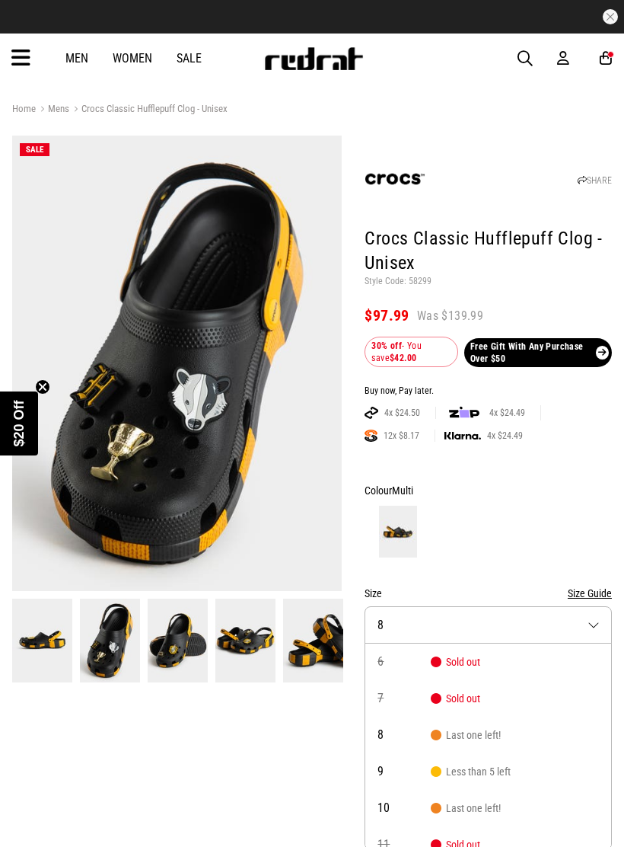
scroll to position [1, 0]
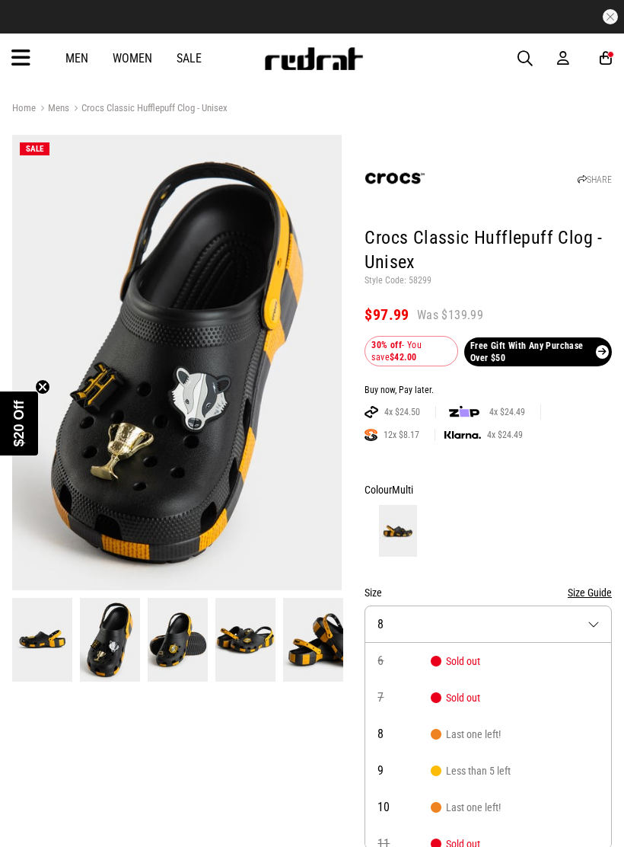
click at [588, 620] on button "Size 8" at bounding box center [488, 623] width 247 height 37
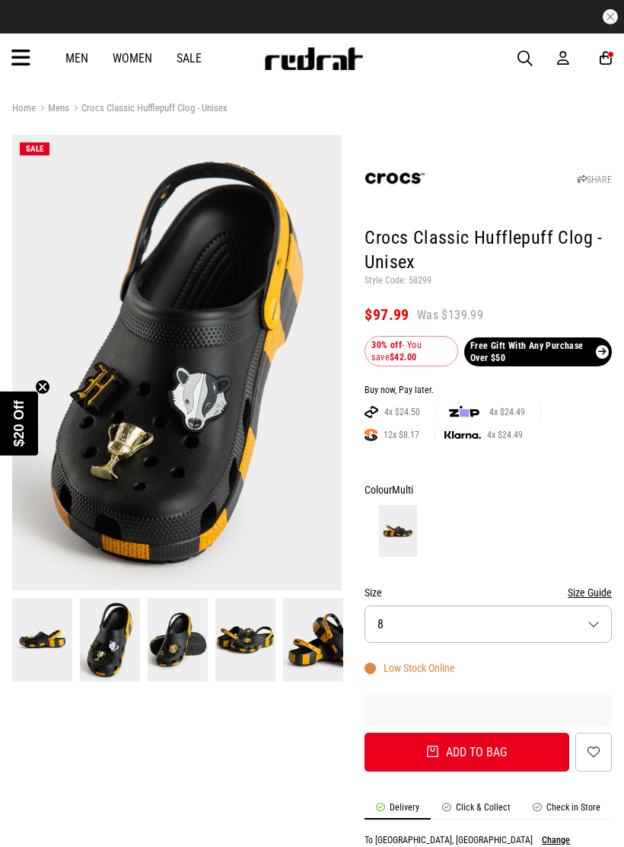
click at [589, 584] on button "Size Guide" at bounding box center [590, 592] width 44 height 18
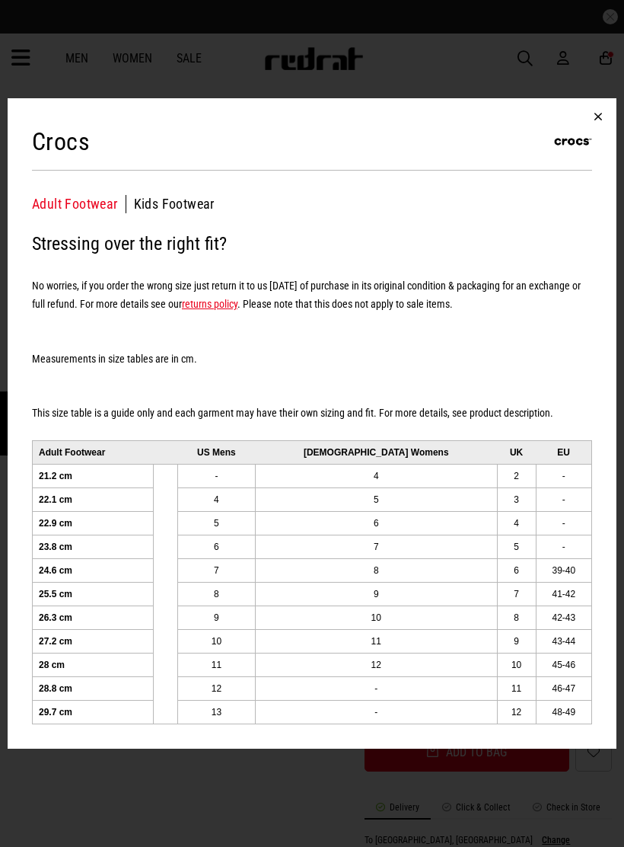
click at [236, 765] on div "Crocs Adult Footwear Kids Footwear Adult Footwear Stressing over the right fit?…" at bounding box center [312, 423] width 624 height 847
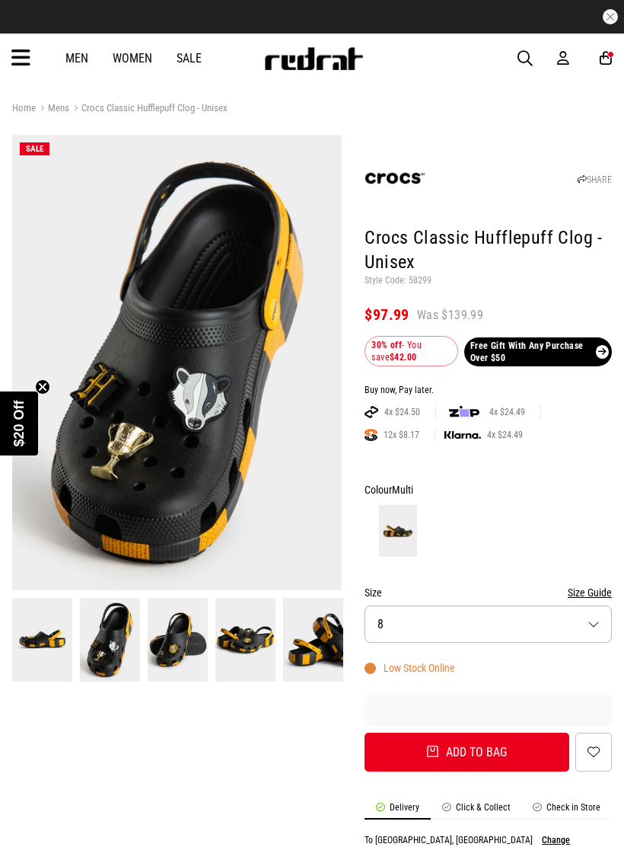
click at [583, 615] on button "Size 8" at bounding box center [488, 623] width 247 height 37
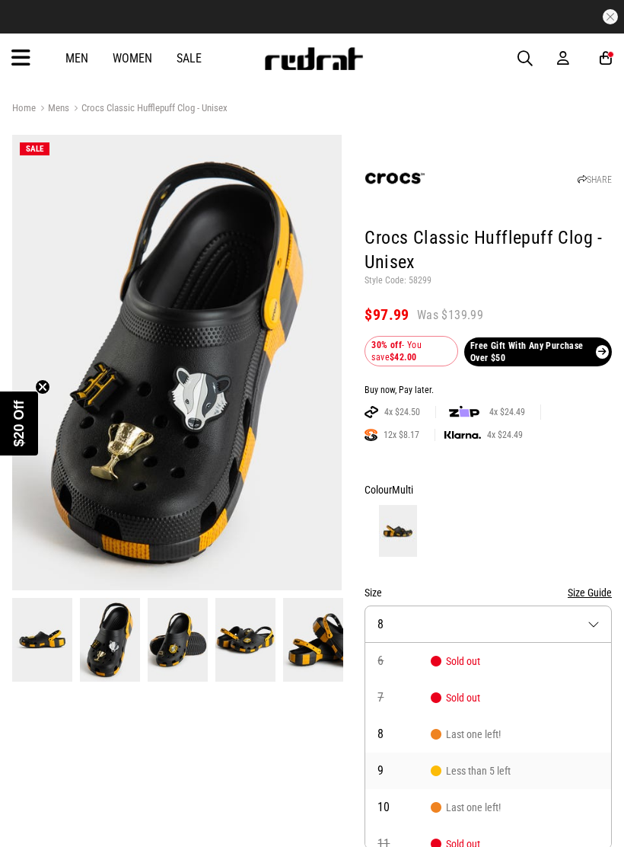
click at [491, 765] on span "Less than 5 left" at bounding box center [471, 771] width 80 height 12
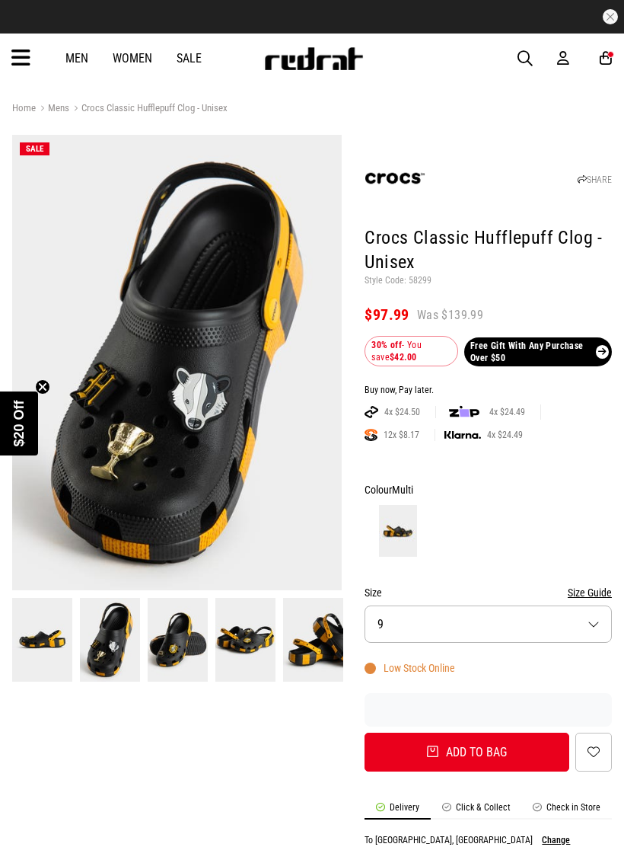
click at [486, 751] on button "Add to bag" at bounding box center [467, 752] width 205 height 39
select select "*"
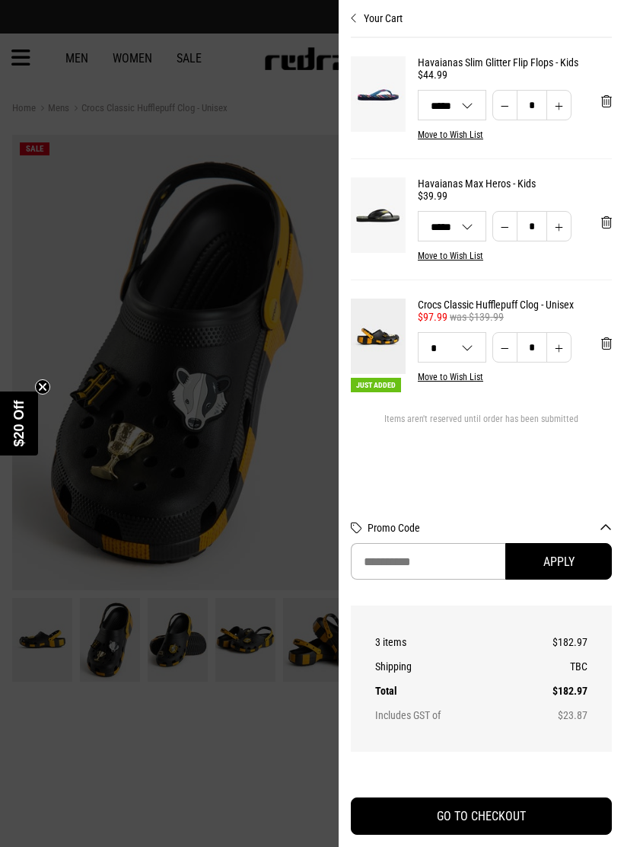
click at [230, 746] on div at bounding box center [312, 423] width 624 height 847
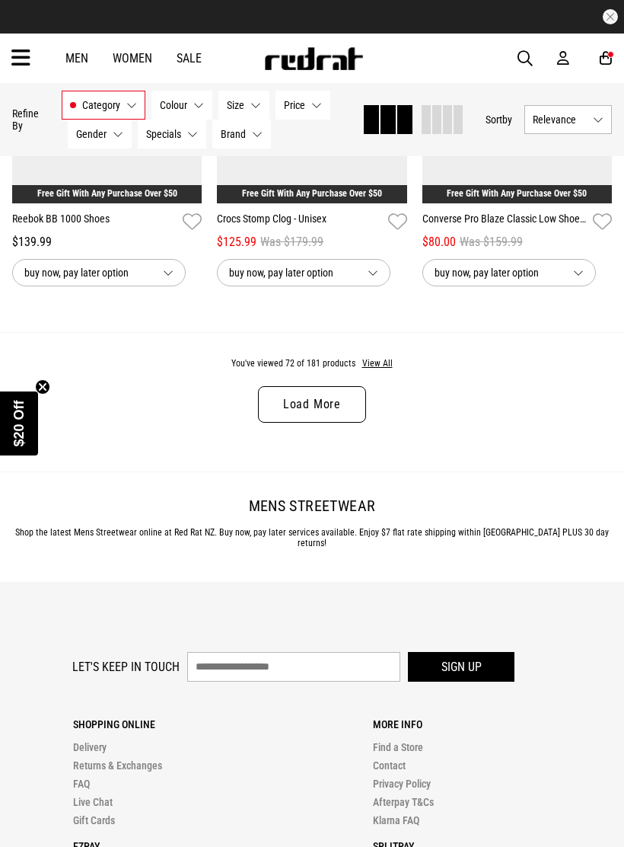
scroll to position [3140, 0]
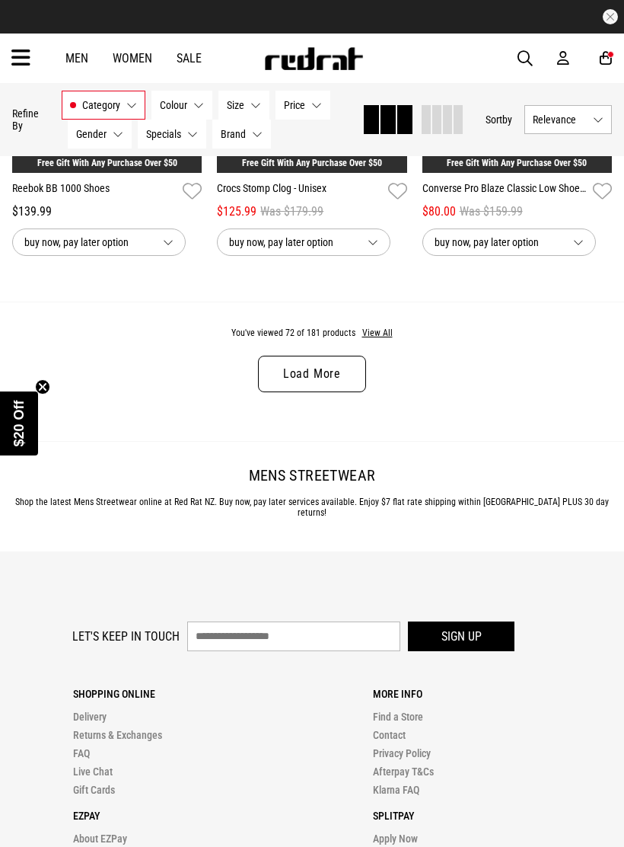
click at [385, 340] on button "View All" at bounding box center [378, 334] width 32 height 14
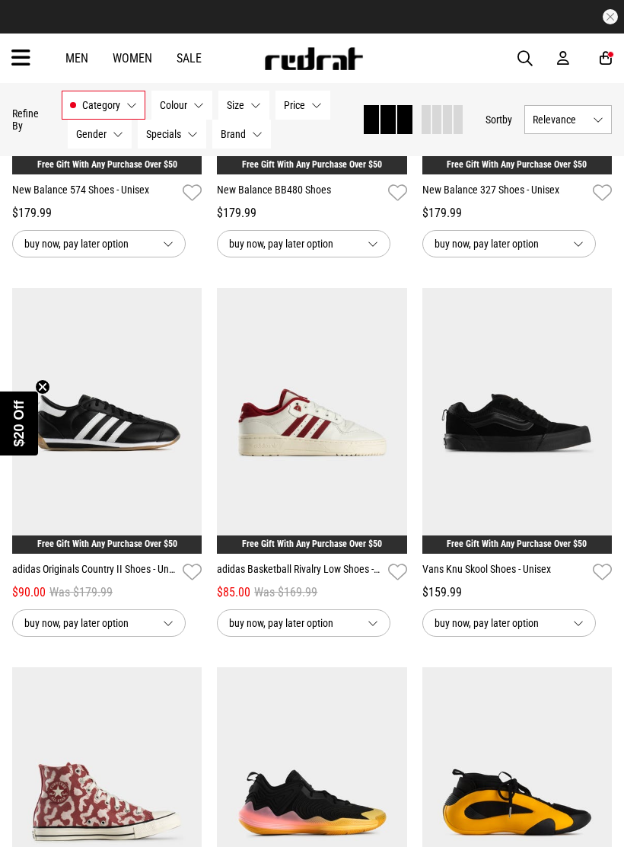
scroll to position [3953, 0]
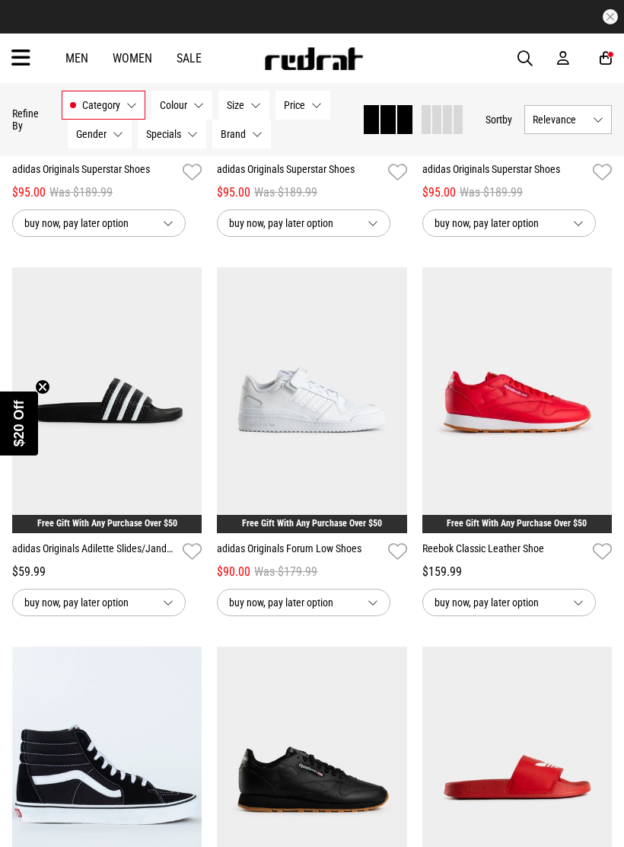
scroll to position [11617, 0]
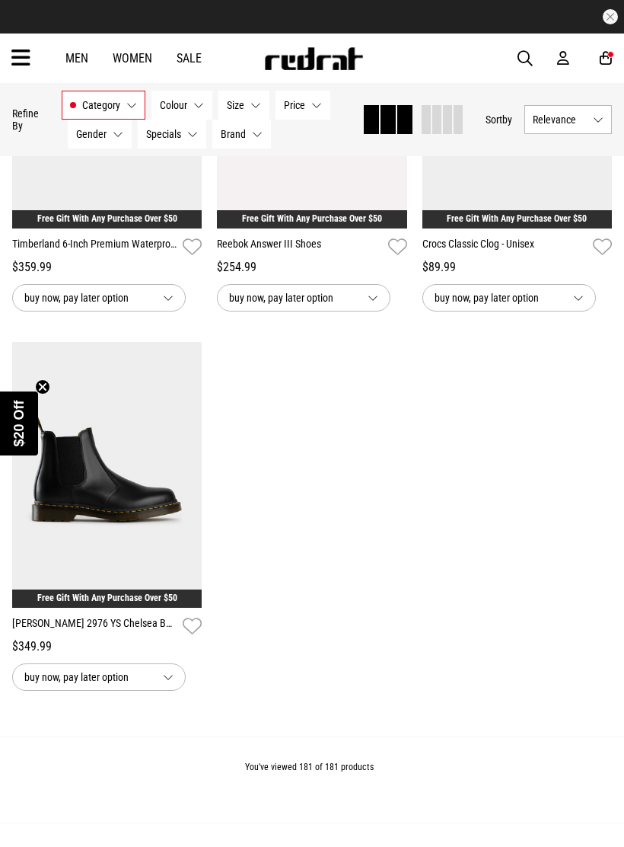
scroll to position [16738, 0]
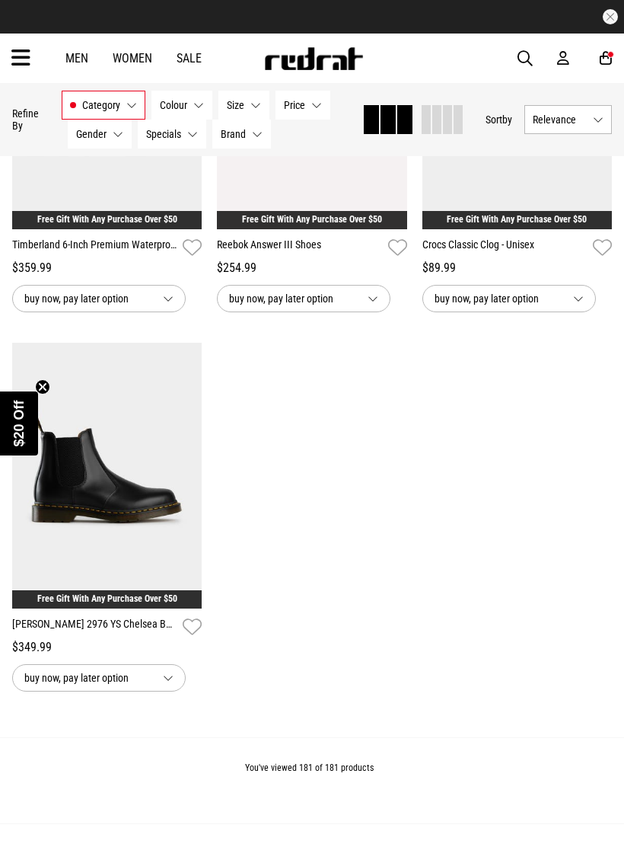
click at [138, 63] on link "Women" at bounding box center [133, 58] width 40 height 14
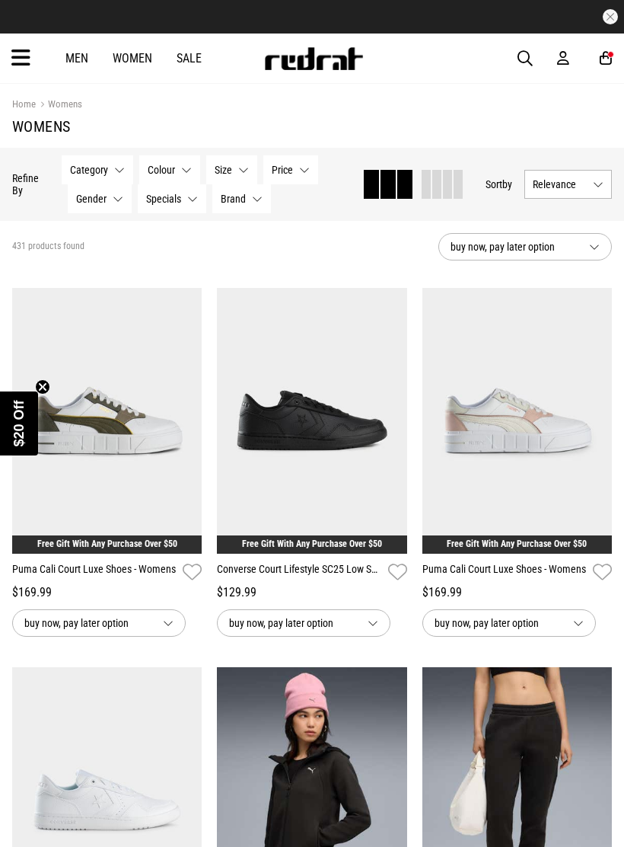
click at [117, 171] on button "Category None selected" at bounding box center [98, 169] width 72 height 29
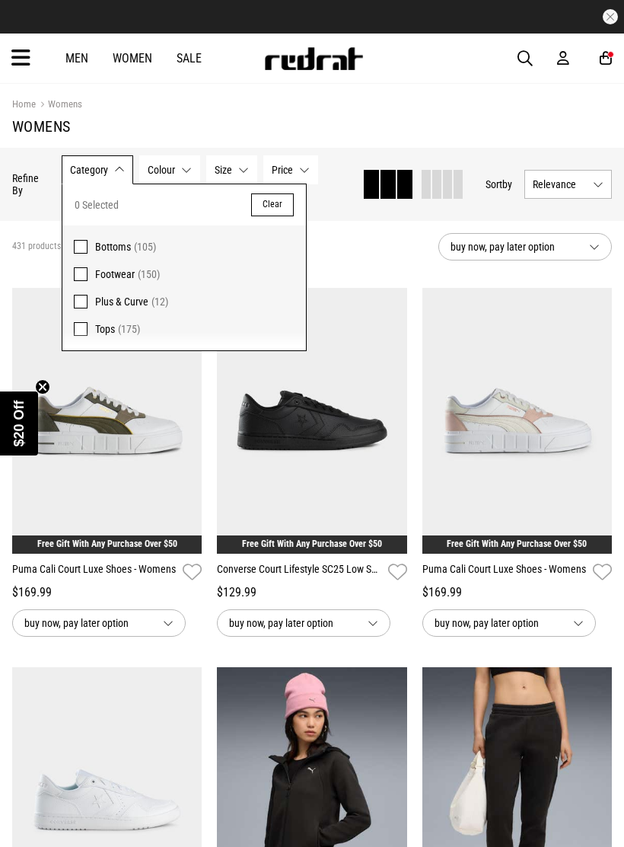
click at [133, 266] on span "Footwear (150)" at bounding box center [195, 274] width 200 height 18
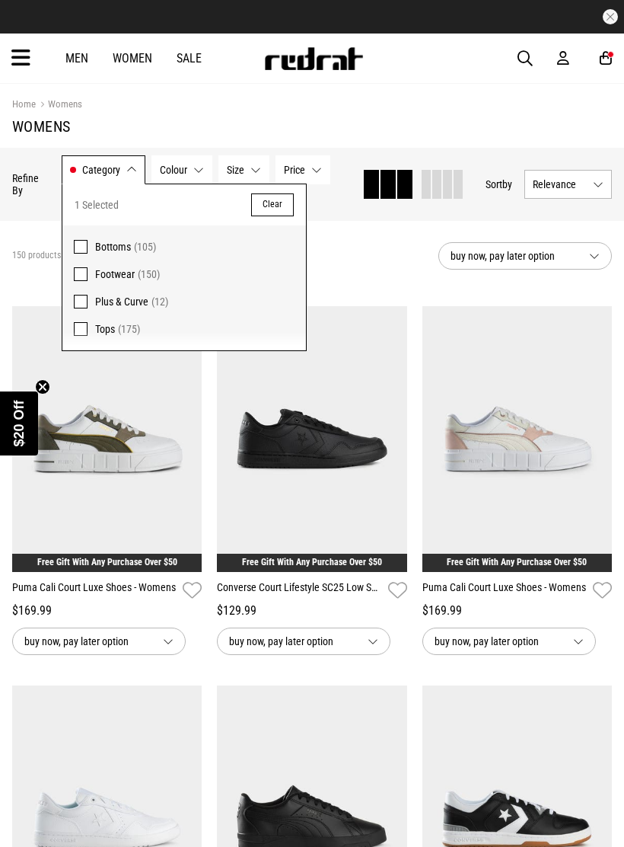
click at [139, 175] on button "Category Footwear" at bounding box center [104, 169] width 84 height 29
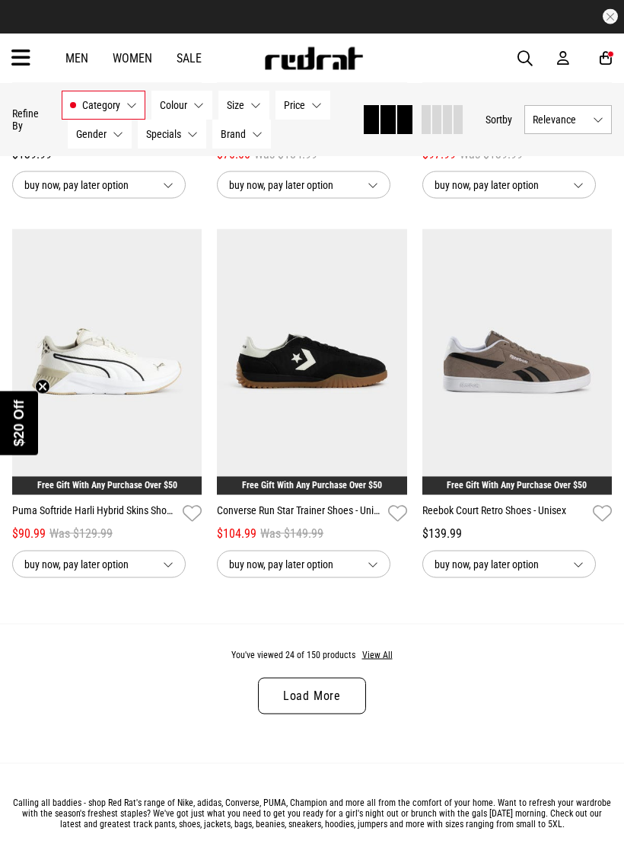
scroll to position [2774, 0]
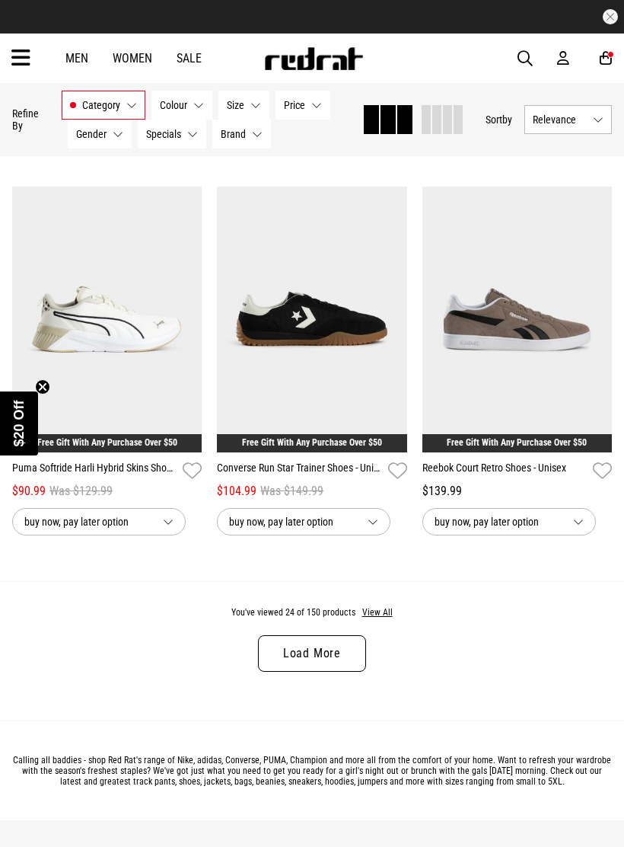
click at [389, 620] on button "View All" at bounding box center [378, 613] width 32 height 14
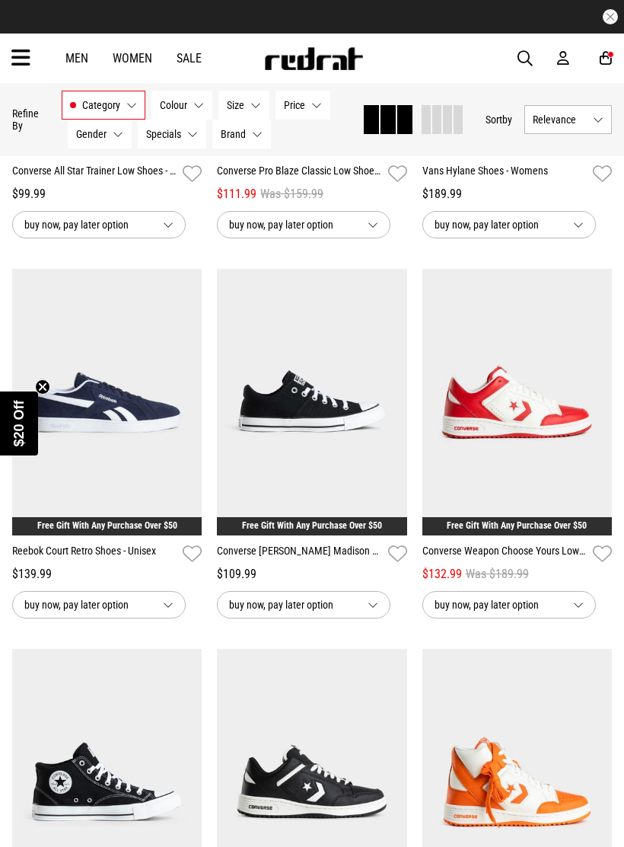
scroll to position [3829, 0]
click at [30, 58] on icon at bounding box center [20, 58] width 19 height 25
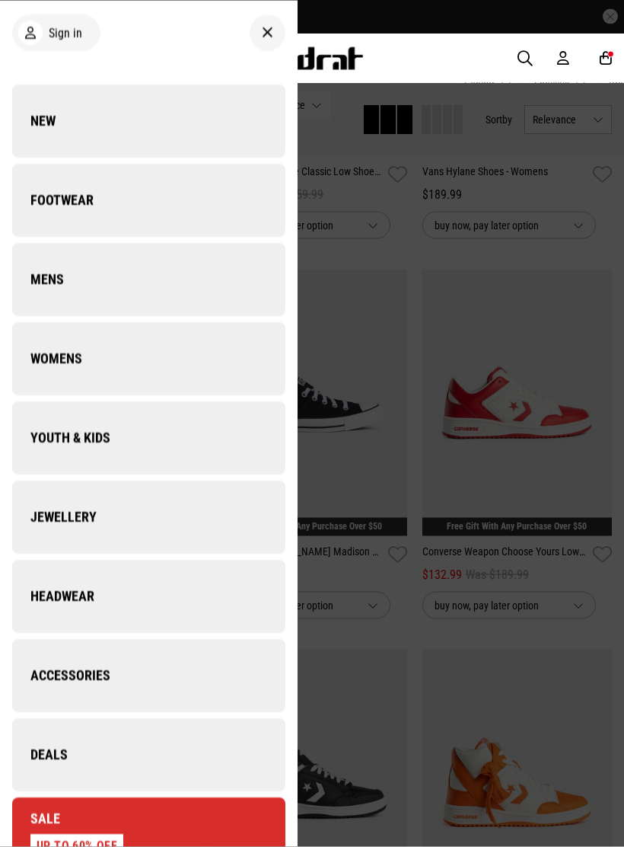
scroll to position [3830, 0]
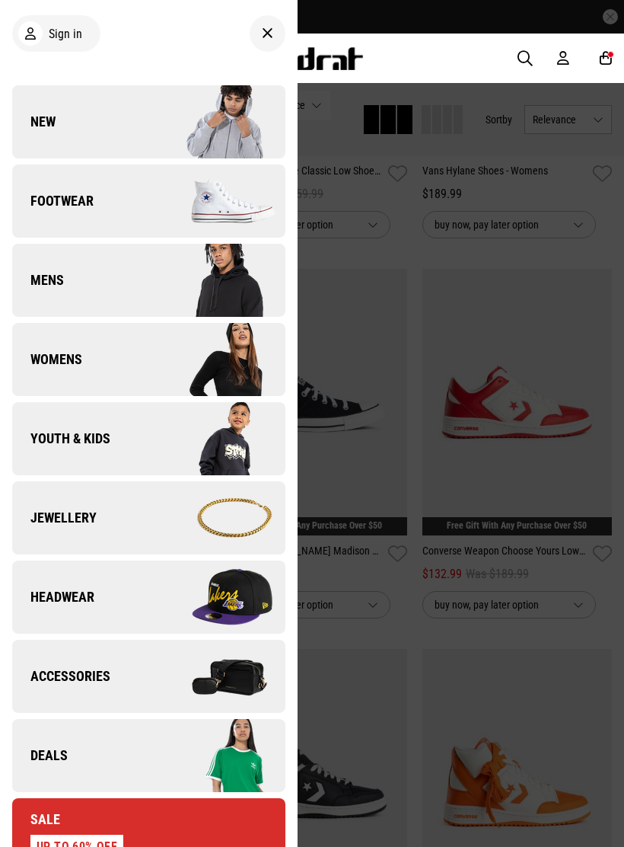
click at [253, 449] on img at bounding box center [216, 439] width 136 height 76
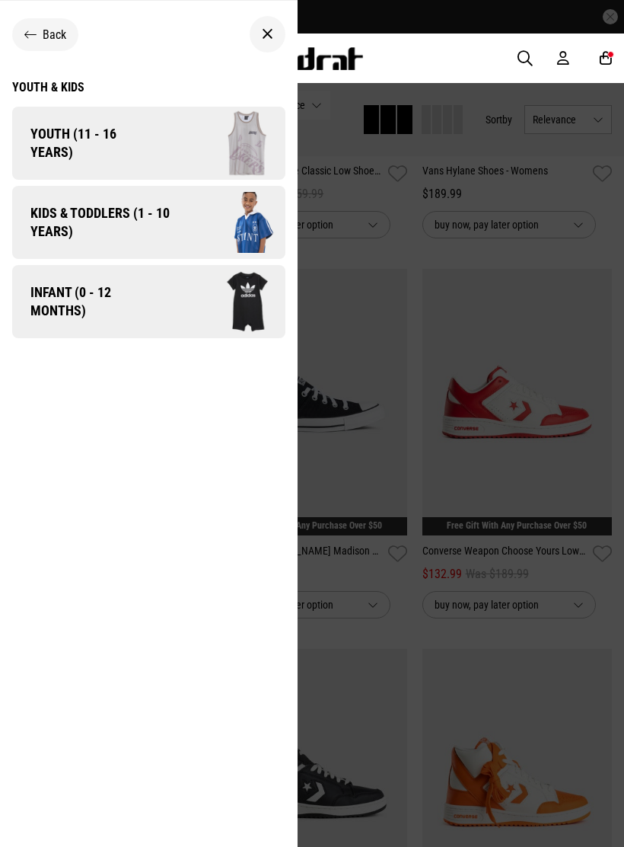
click at [245, 217] on img at bounding box center [231, 222] width 108 height 60
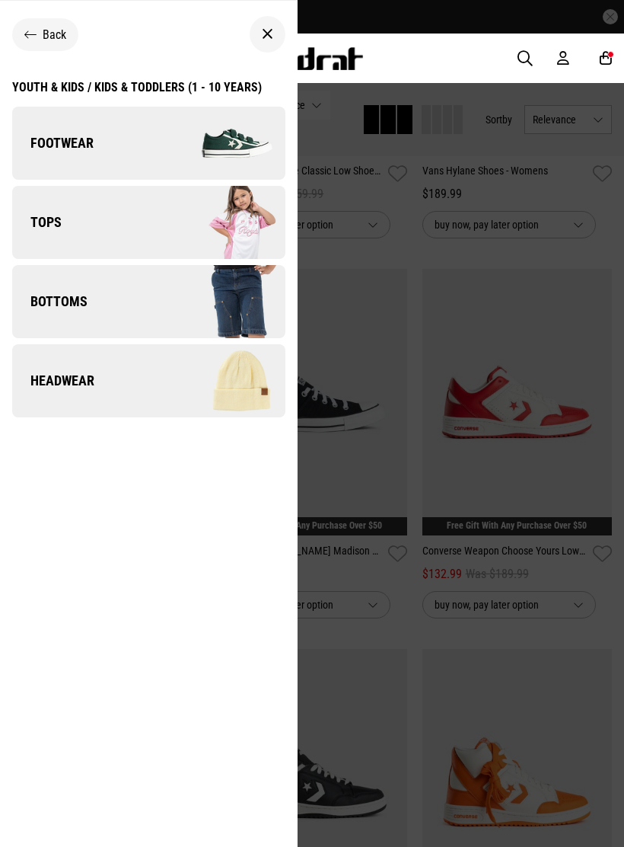
click at [251, 154] on img at bounding box center [216, 143] width 136 height 76
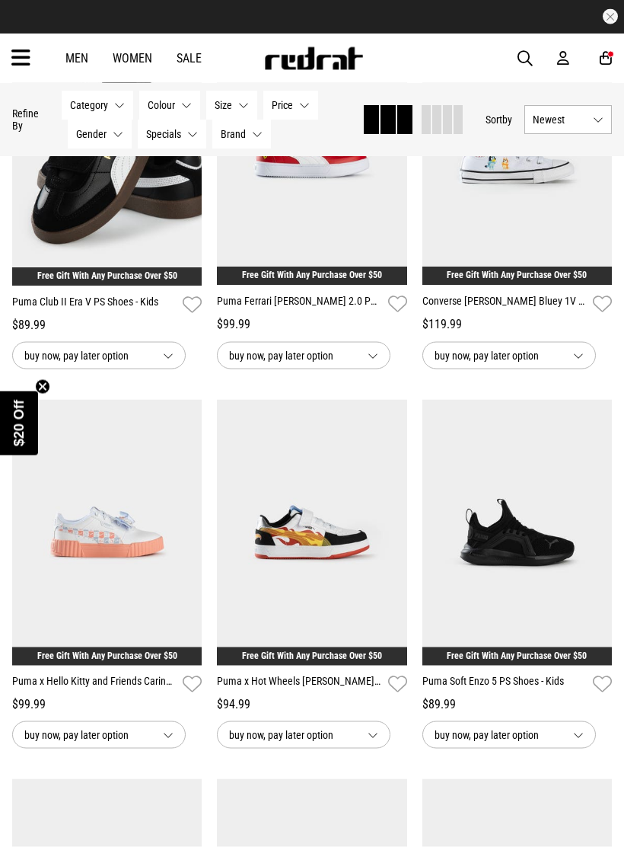
scroll to position [270, 0]
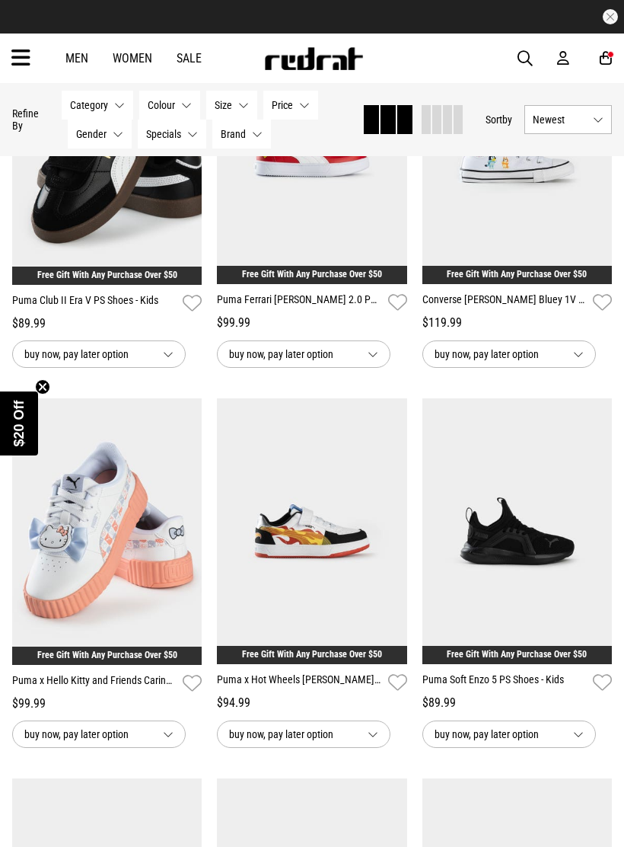
click at [104, 592] on img at bounding box center [107, 531] width 190 height 267
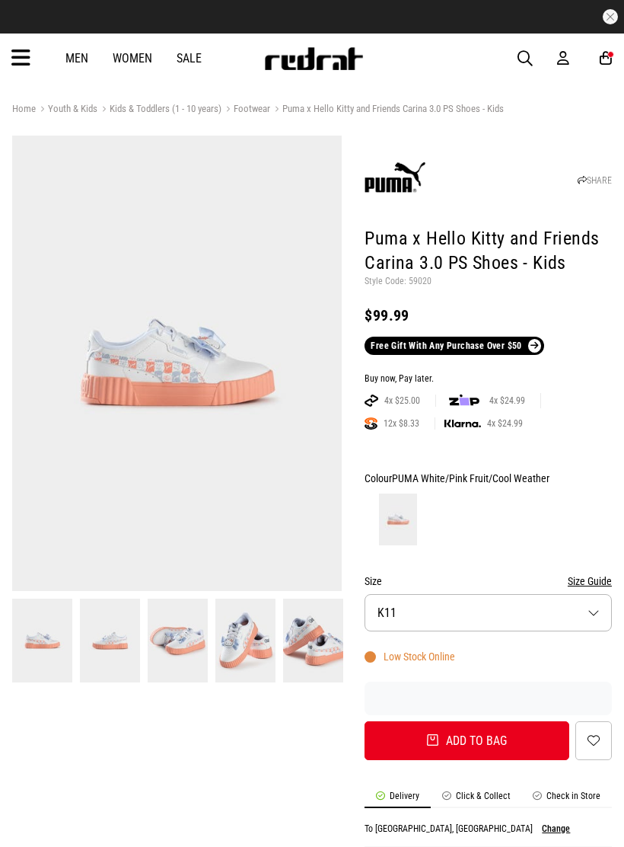
click at [591, 609] on button "Size K11" at bounding box center [488, 612] width 247 height 37
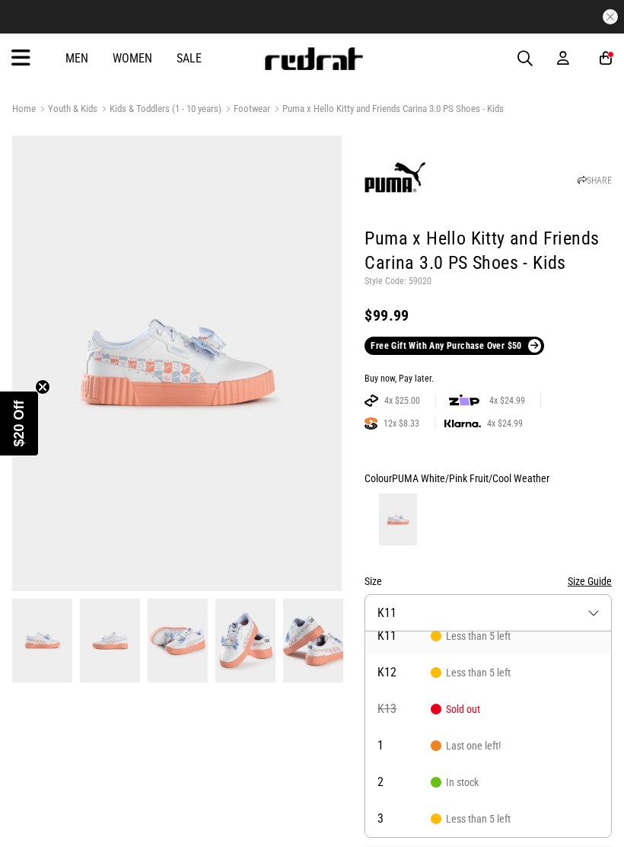
scroll to position [14, 0]
click at [493, 813] on span "Less than 5 left" at bounding box center [471, 819] width 80 height 12
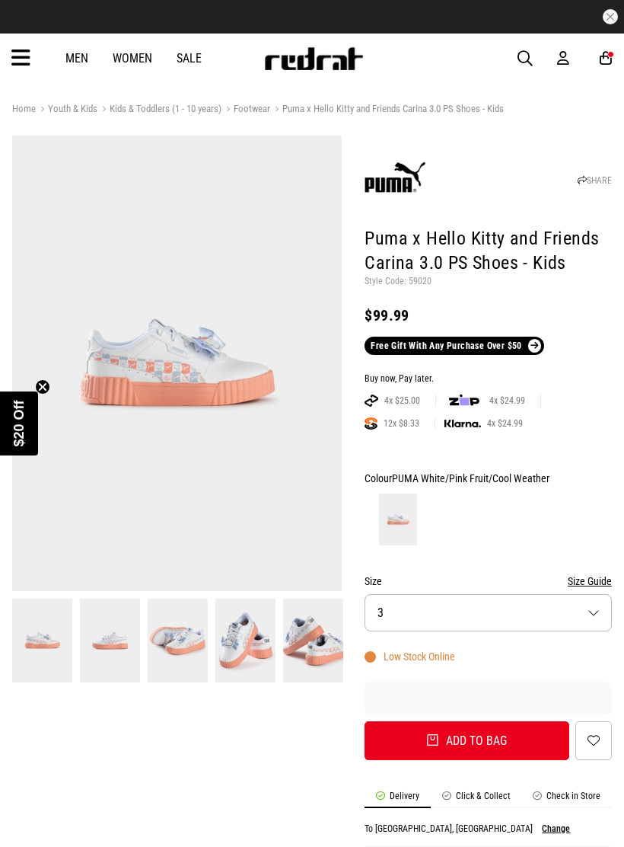
click at [498, 739] on button "Add to bag" at bounding box center [467, 740] width 205 height 39
select select "*"
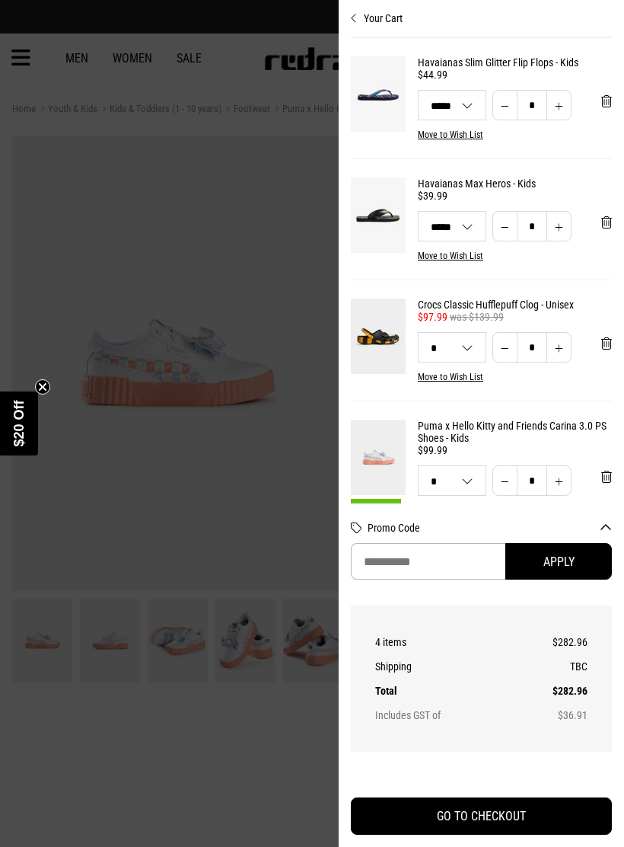
click at [88, 39] on div at bounding box center [312, 423] width 624 height 847
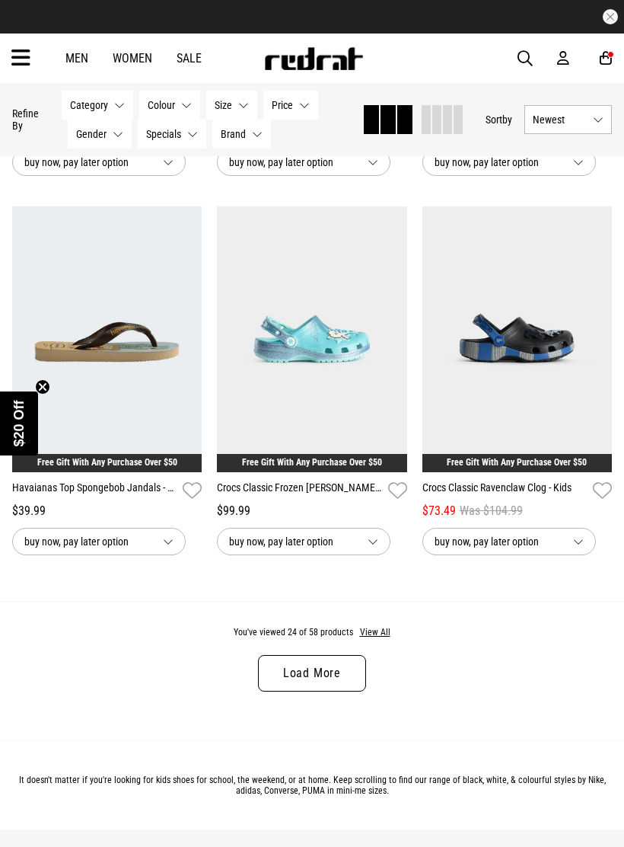
scroll to position [2739, 0]
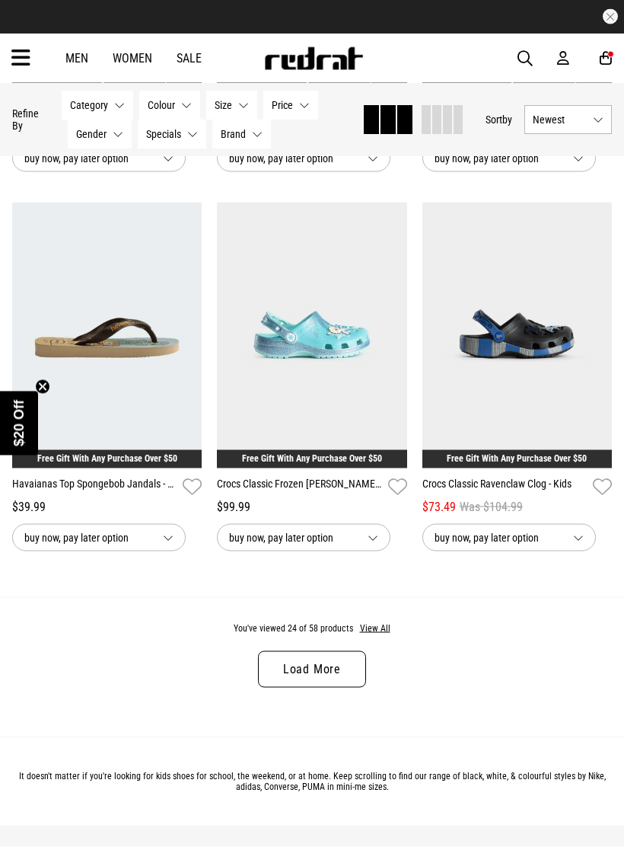
click at [386, 636] on button "View All" at bounding box center [375, 629] width 32 height 14
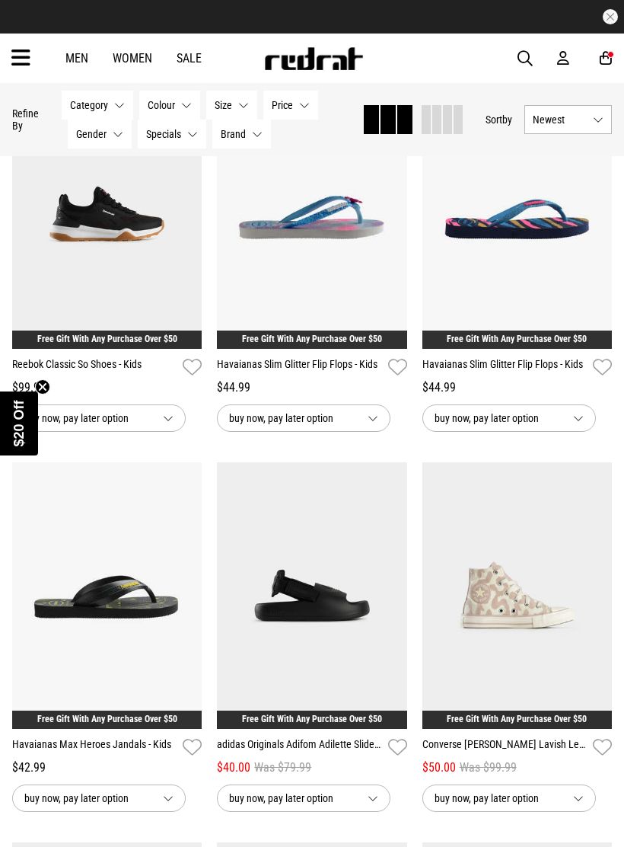
scroll to position [3619, 0]
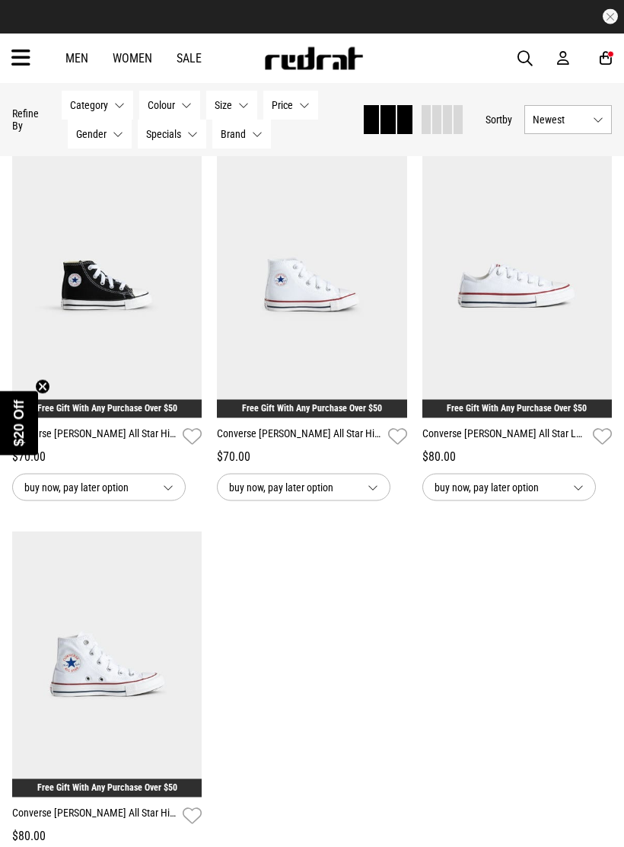
scroll to position [6957, 0]
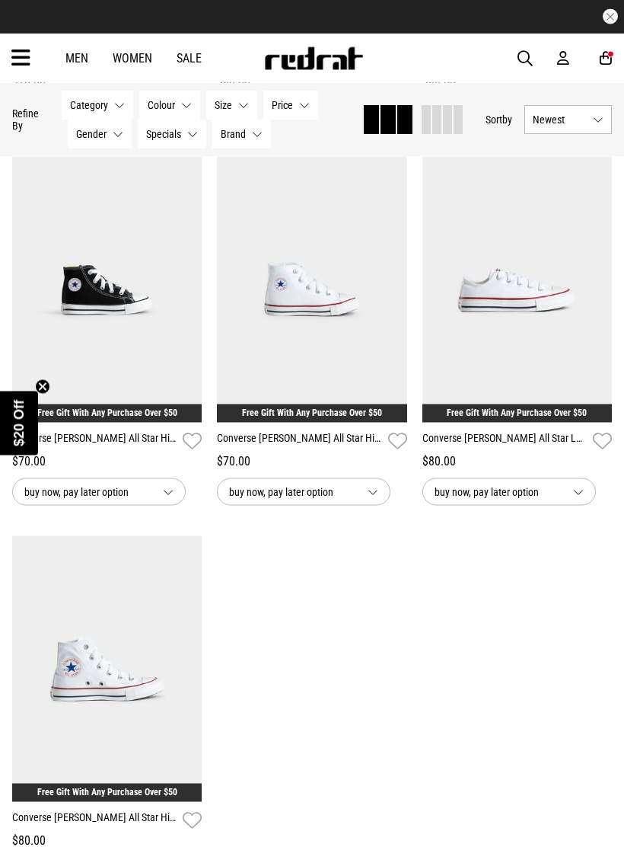
click at [81, 57] on link "Men" at bounding box center [76, 58] width 23 height 14
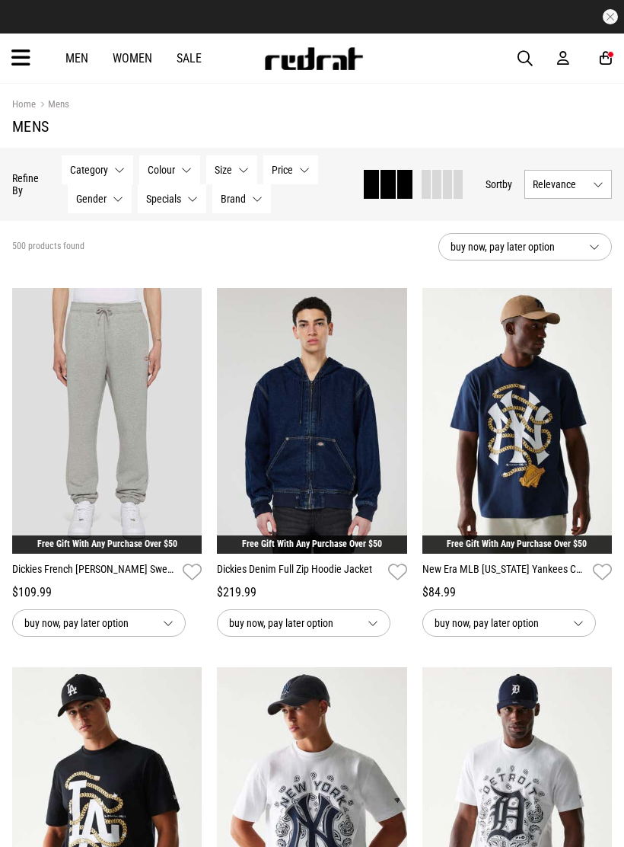
click at [112, 171] on button "Category None selected" at bounding box center [98, 169] width 72 height 29
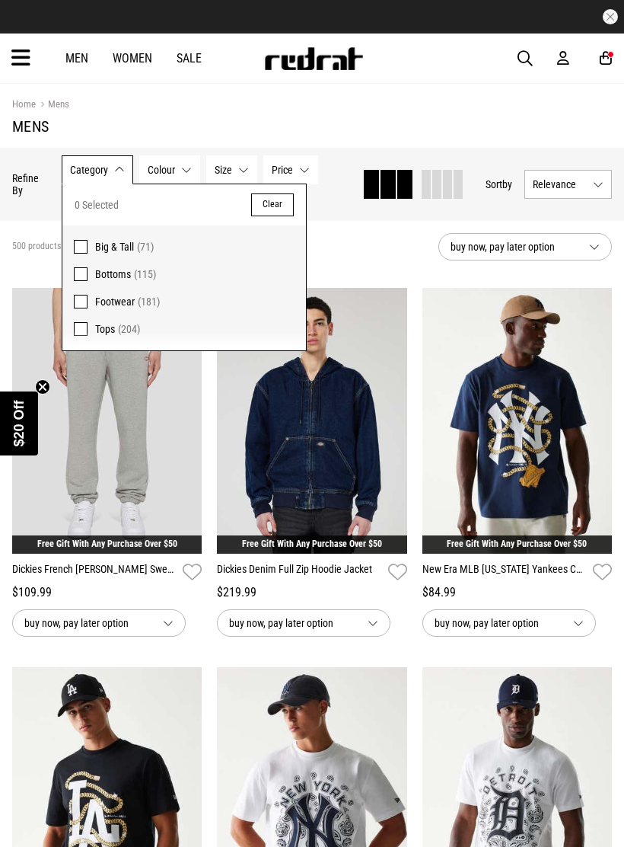
click at [128, 302] on span "Footwear" at bounding box center [115, 301] width 40 height 12
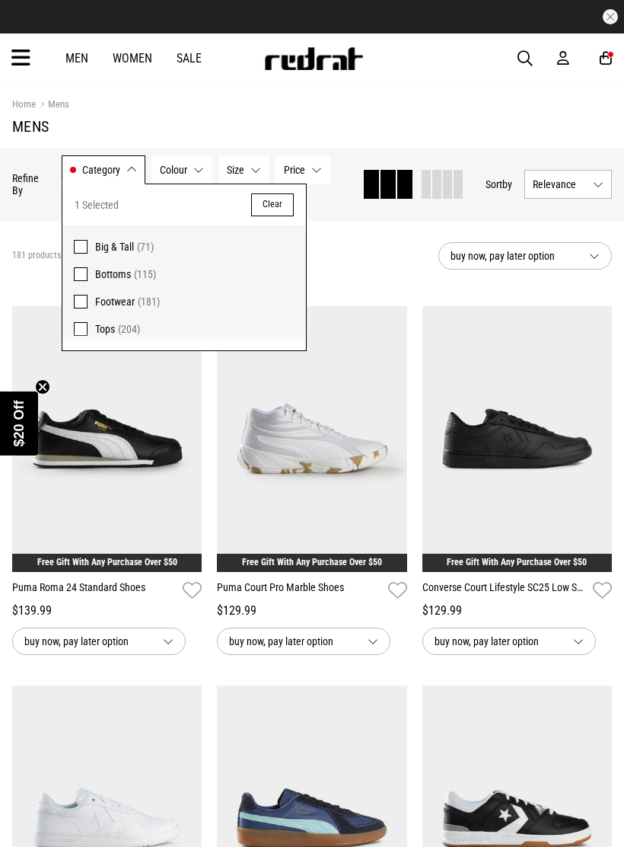
click at [123, 168] on button "Category Footwear" at bounding box center [104, 169] width 84 height 29
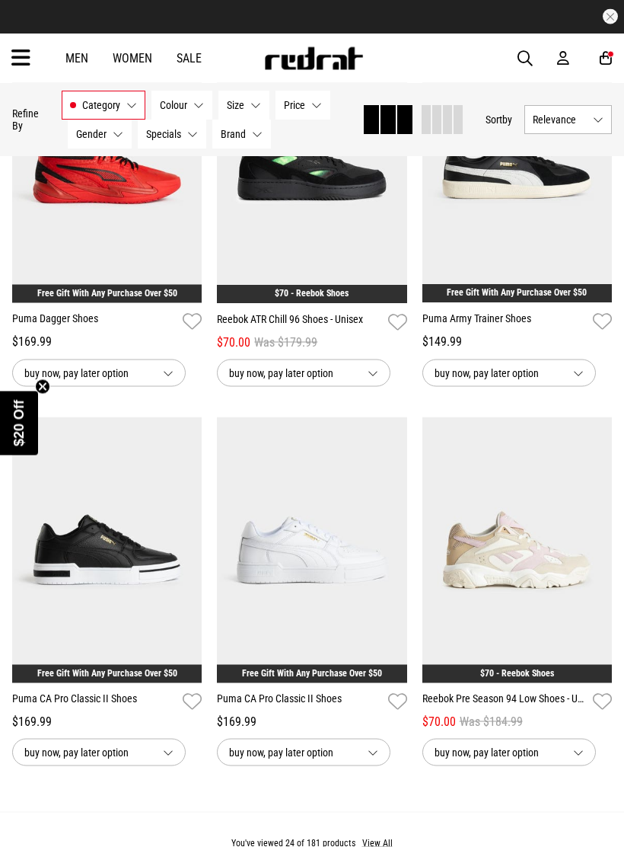
scroll to position [2546, 0]
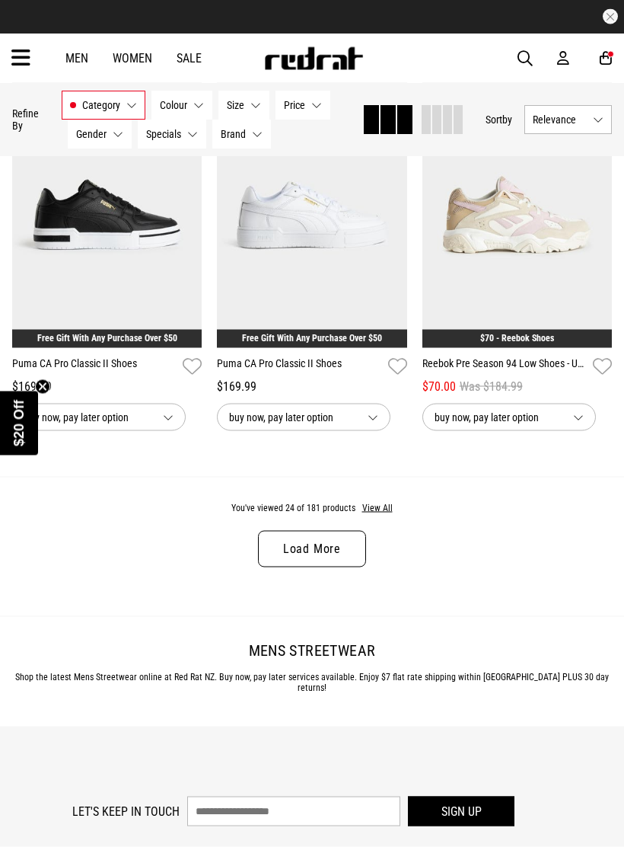
click at [384, 516] on button "View All" at bounding box center [378, 509] width 32 height 14
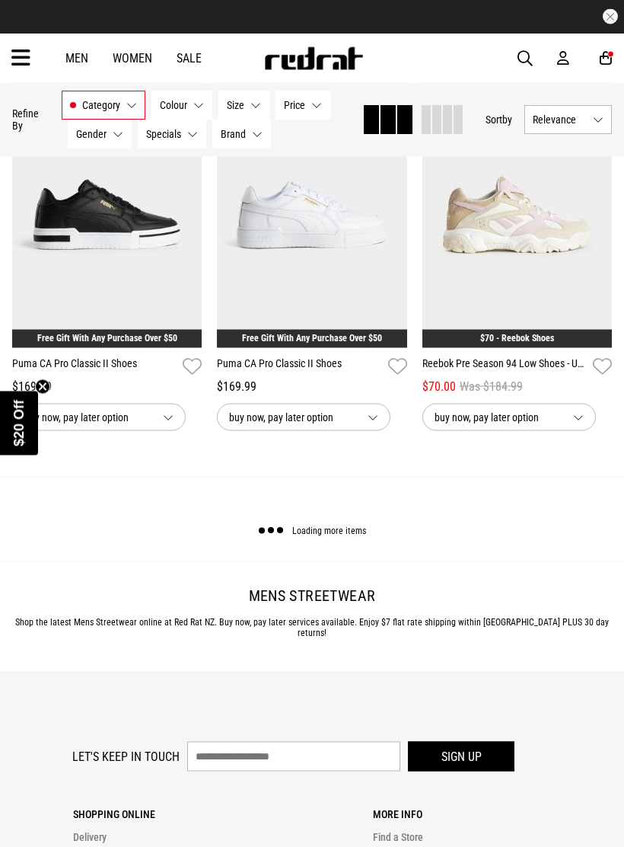
scroll to position [2881, 0]
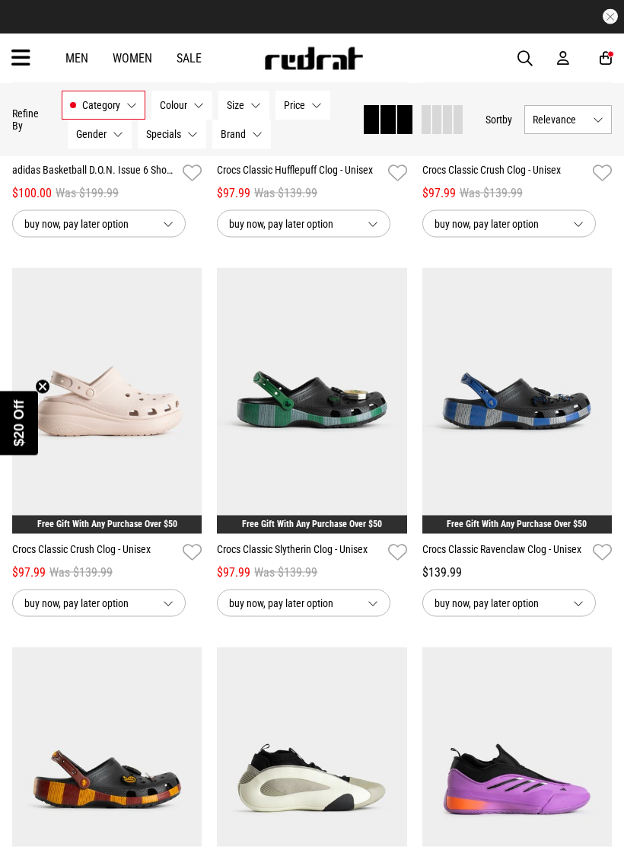
scroll to position [7626, 0]
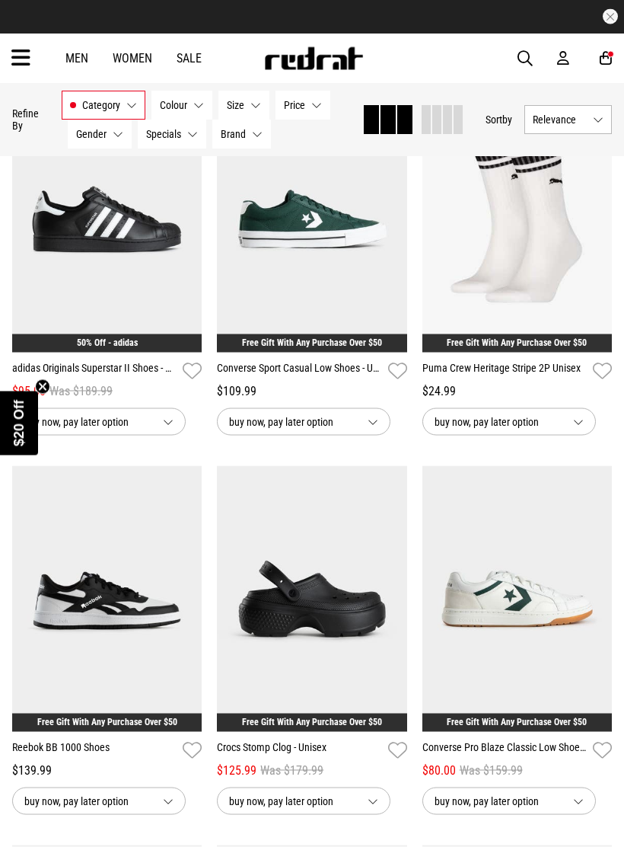
scroll to position [8569, 0]
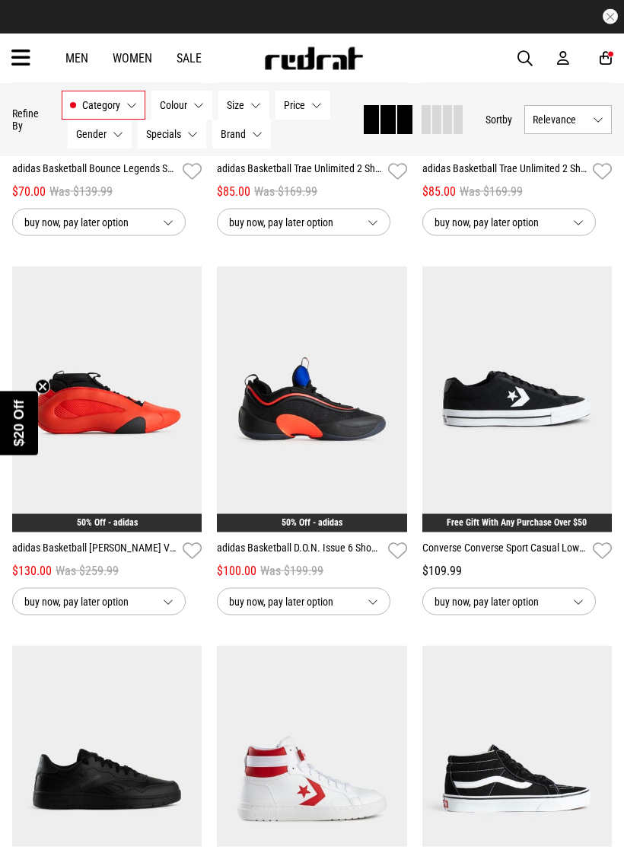
scroll to position [11799, 0]
click at [572, 507] on img at bounding box center [518, 399] width 190 height 267
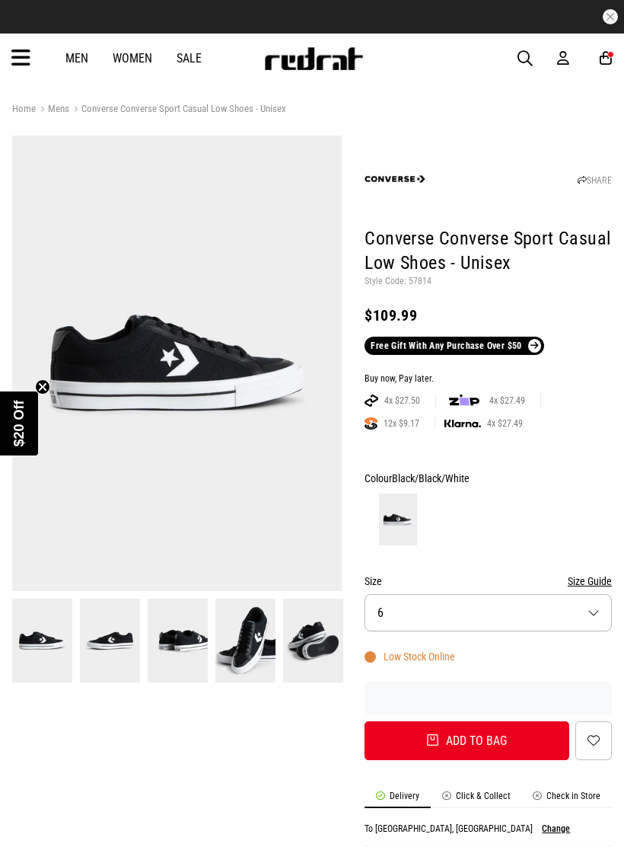
click at [582, 618] on button "Size 6" at bounding box center [488, 612] width 247 height 37
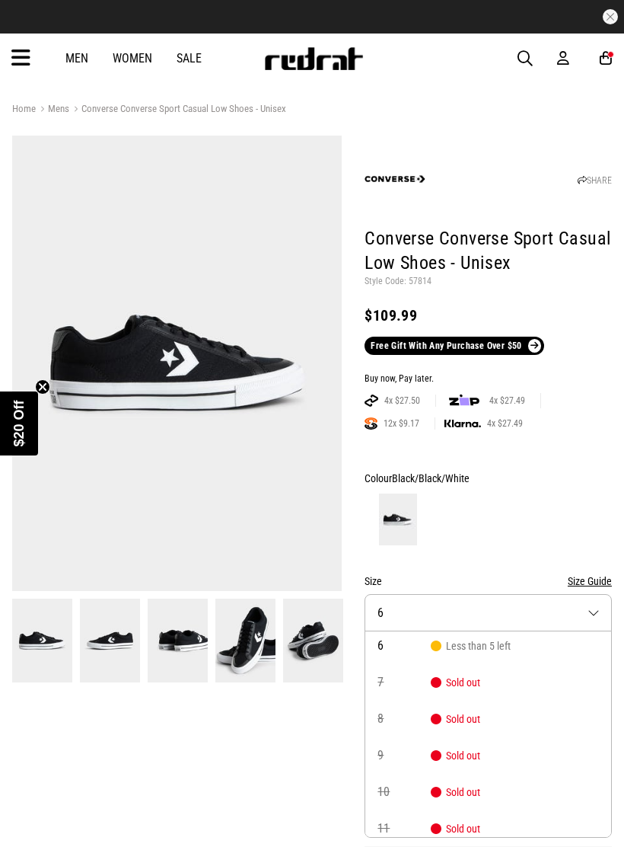
scroll to position [42, 0]
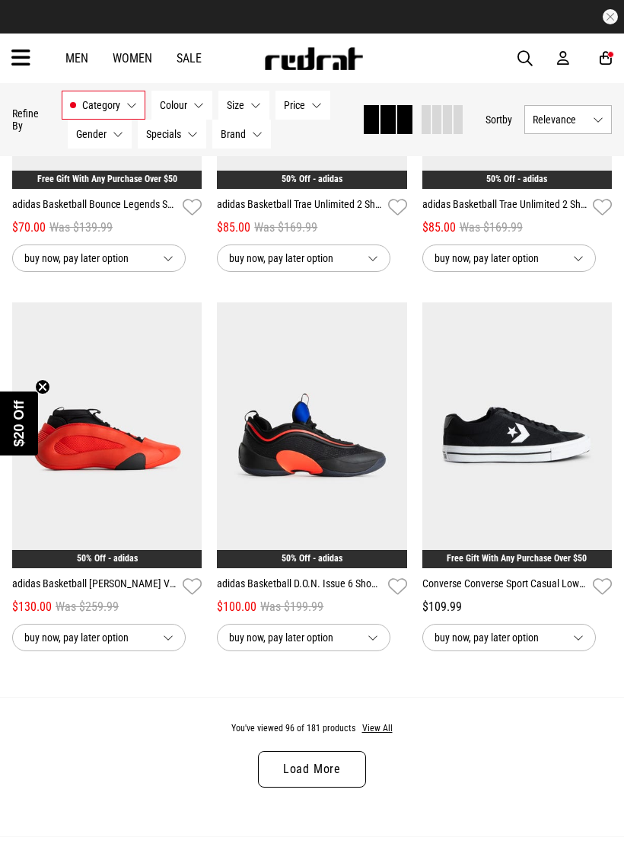
click at [347, 768] on link "Load More" at bounding box center [312, 769] width 108 height 37
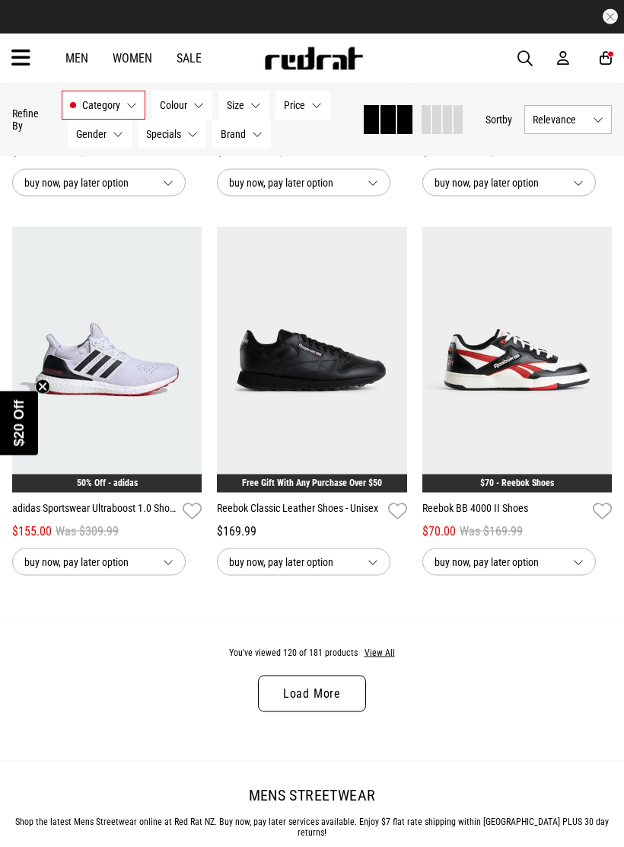
scroll to position [5854, 0]
click at [351, 711] on link "Load More" at bounding box center [312, 693] width 108 height 37
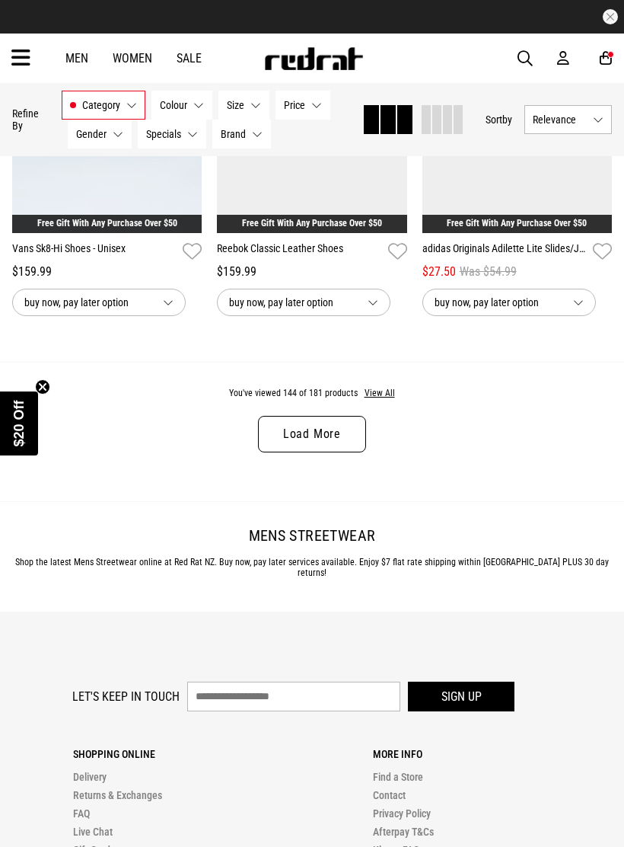
scroll to position [9195, 0]
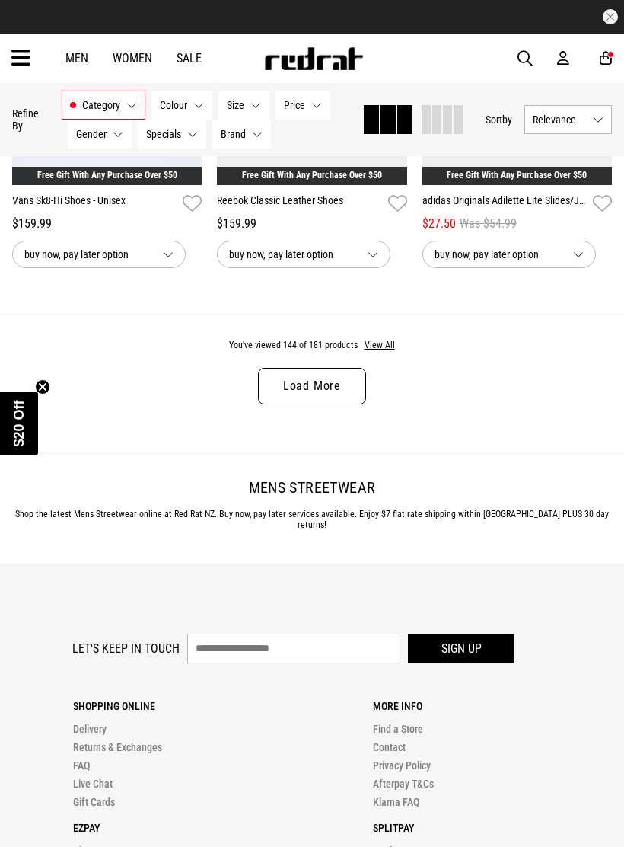
click at [365, 404] on link "Load More" at bounding box center [312, 386] width 108 height 37
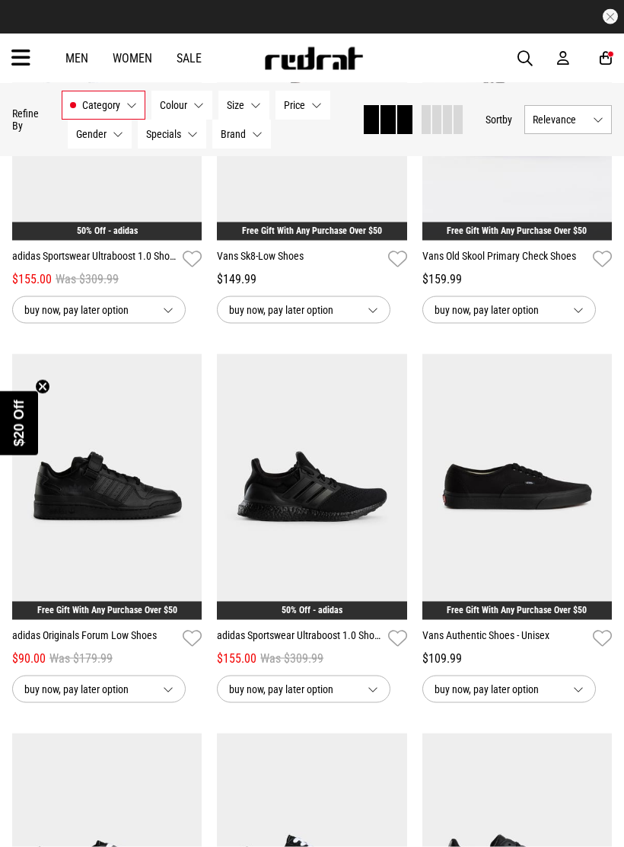
scroll to position [11416, 0]
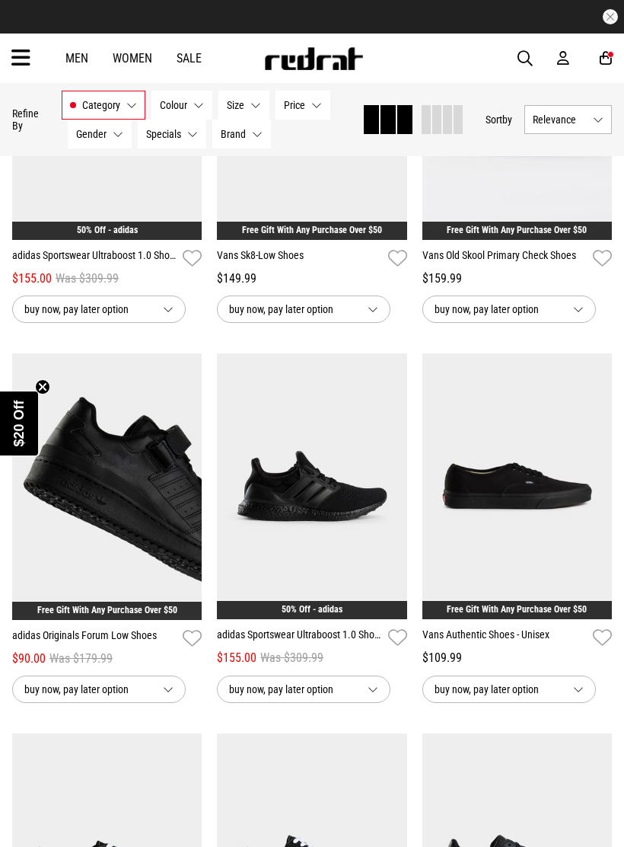
click at [85, 473] on img at bounding box center [107, 486] width 190 height 267
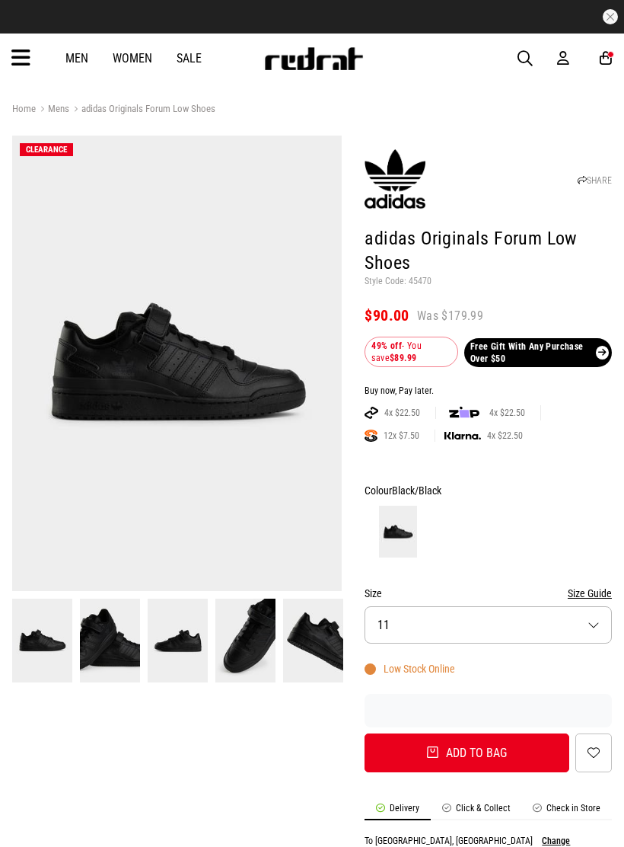
click at [510, 624] on button "Size 11" at bounding box center [488, 624] width 247 height 37
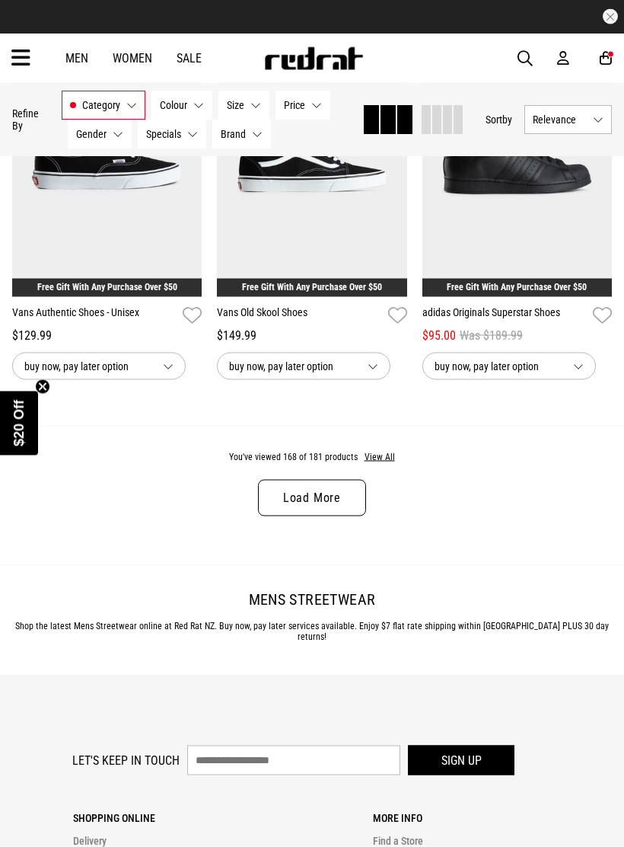
click at [355, 514] on link "Load More" at bounding box center [312, 498] width 108 height 37
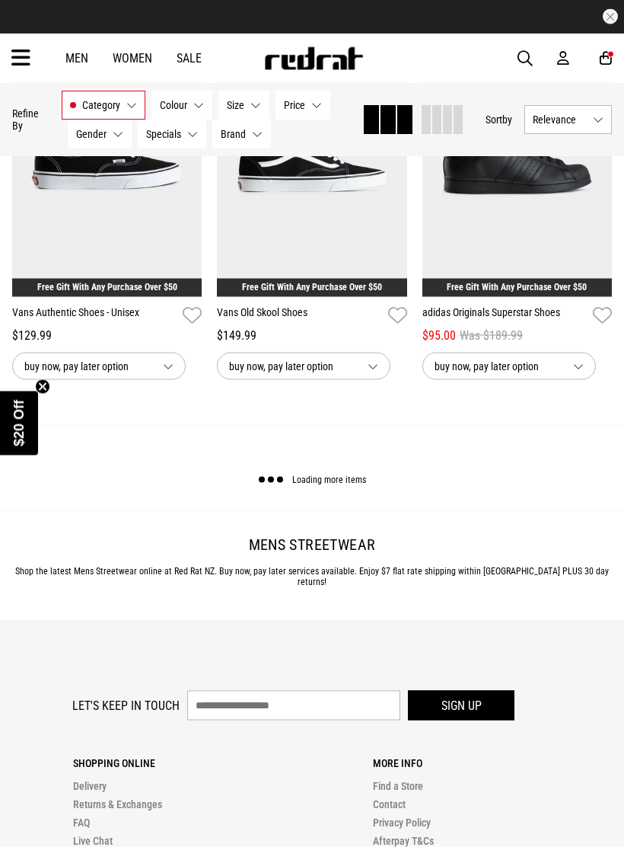
scroll to position [3016, 0]
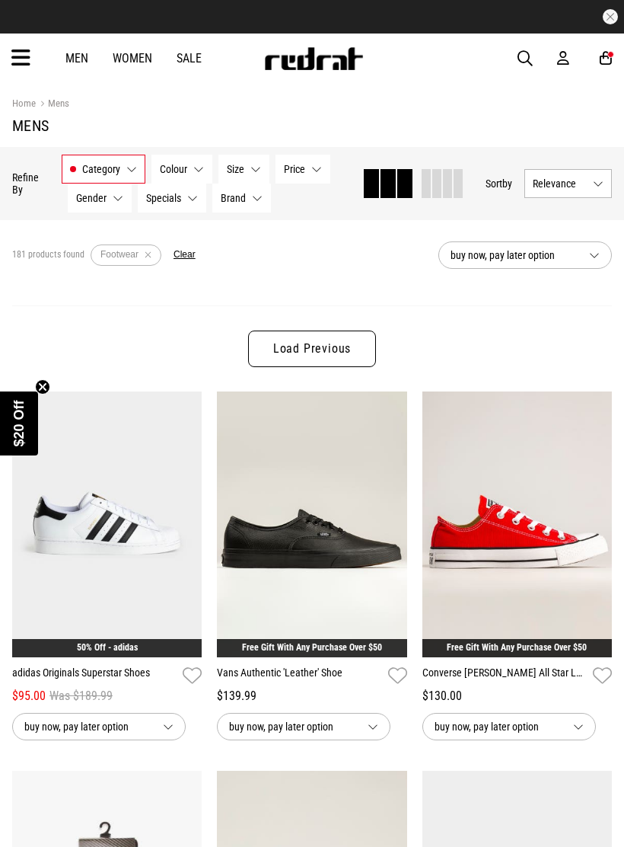
click at [349, 350] on link "Load Previous" at bounding box center [312, 348] width 128 height 37
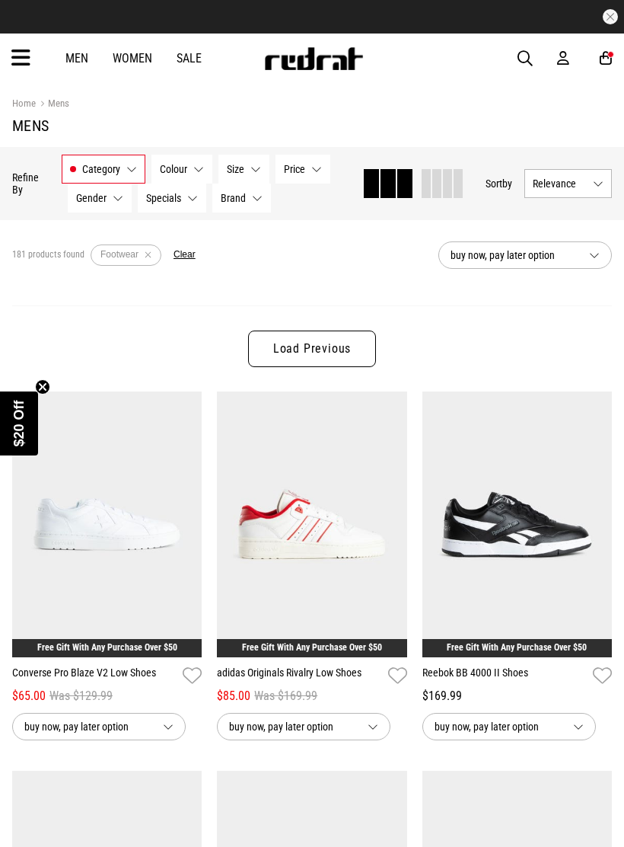
click at [357, 349] on link "Load Previous" at bounding box center [312, 348] width 128 height 37
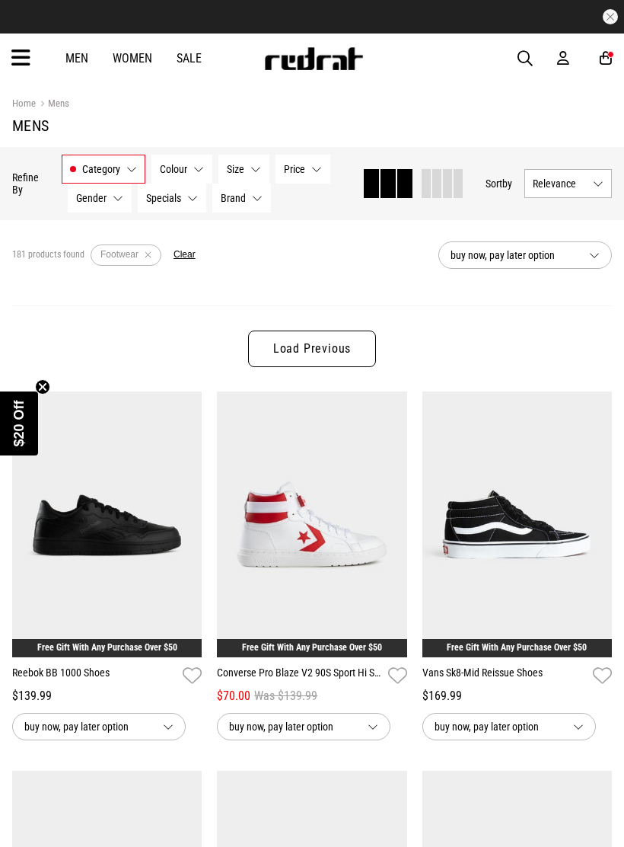
click at [358, 354] on link "Load Previous" at bounding box center [312, 348] width 128 height 37
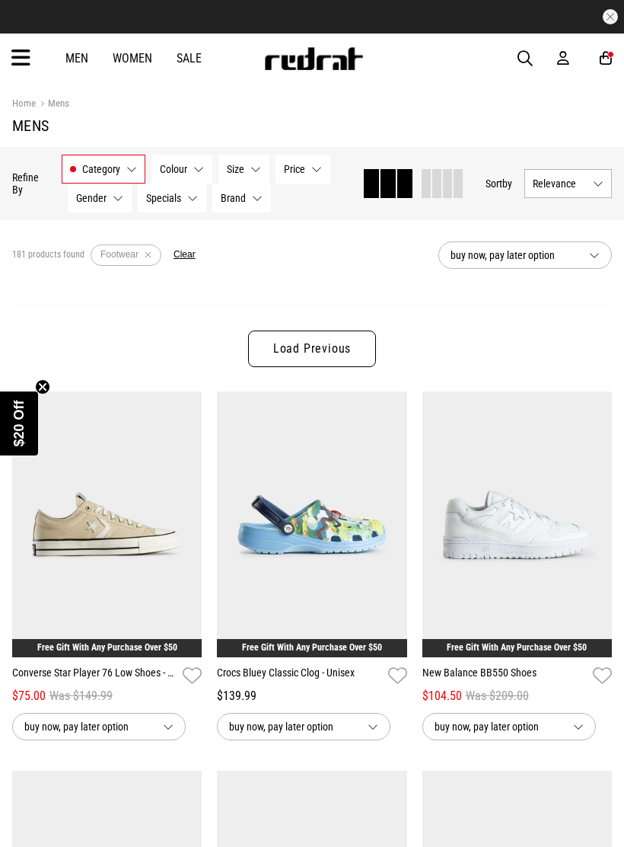
click at [362, 352] on link "Load Previous" at bounding box center [312, 348] width 128 height 37
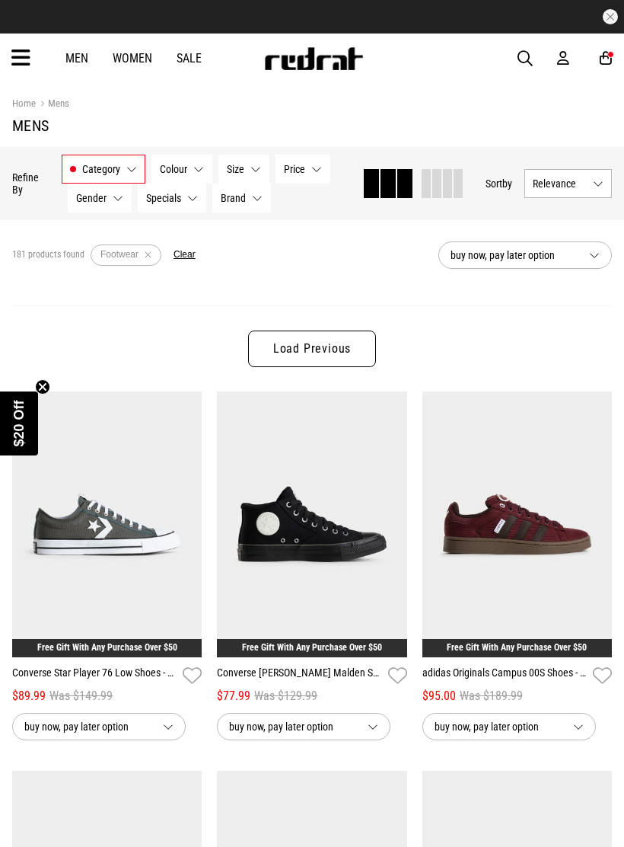
click at [369, 345] on link "Load Previous" at bounding box center [312, 348] width 128 height 37
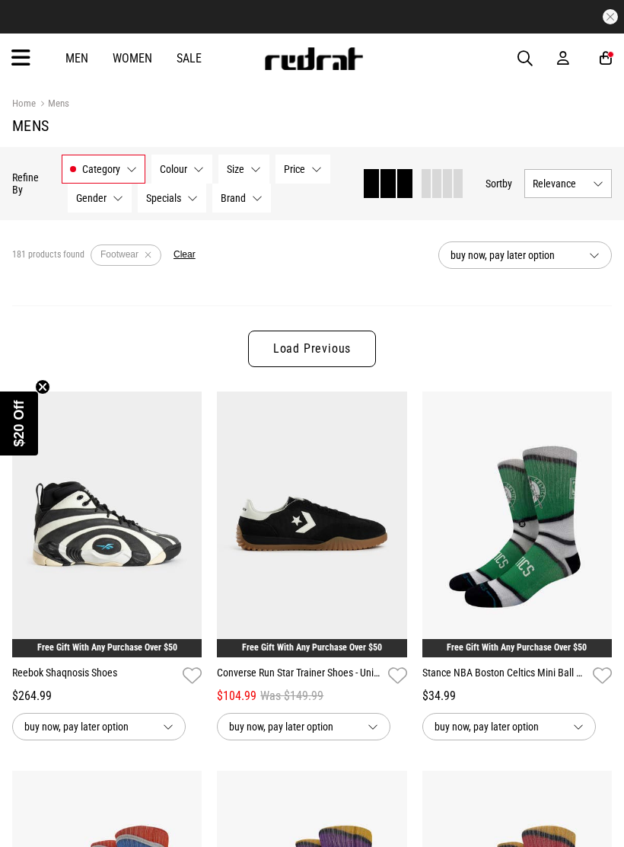
click at [373, 346] on link "Load Previous" at bounding box center [312, 348] width 128 height 37
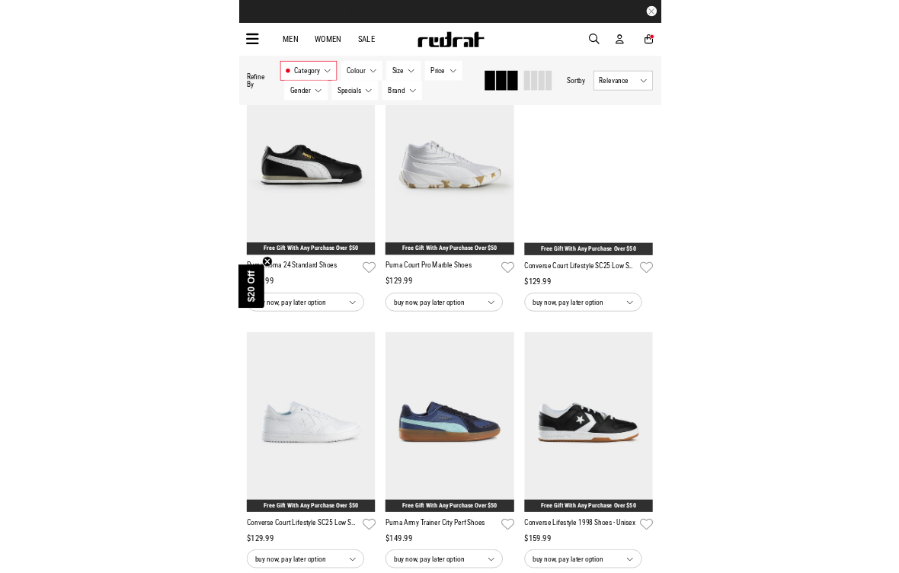
scroll to position [195, 0]
